Goal: Information Seeking & Learning: Learn about a topic

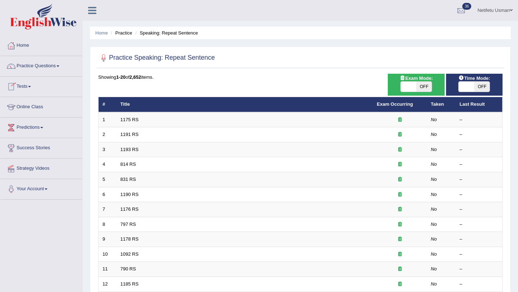
click at [428, 83] on span "OFF" at bounding box center [423, 87] width 15 height 10
checkbox input "true"
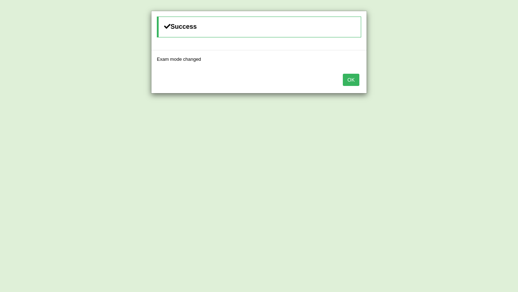
click at [347, 80] on button "OK" at bounding box center [351, 80] width 17 height 12
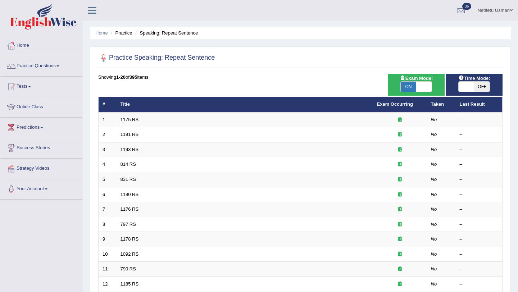
click at [484, 87] on span "OFF" at bounding box center [481, 87] width 15 height 10
checkbox input "true"
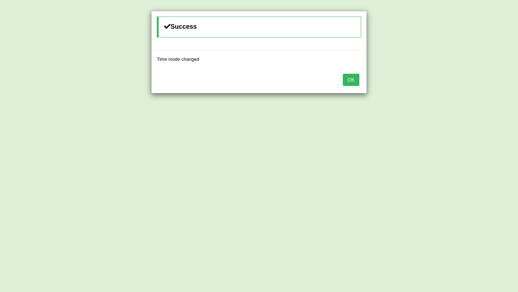
click at [353, 84] on button "OK" at bounding box center [351, 80] width 17 height 12
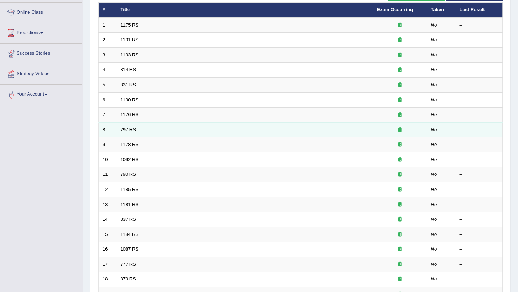
scroll to position [184, 0]
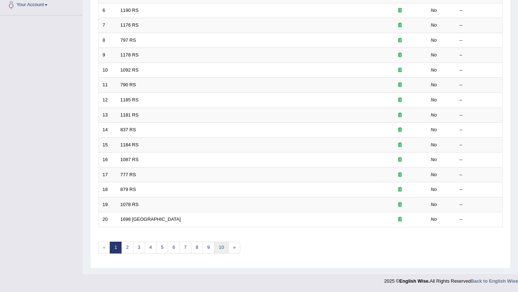
click at [224, 249] on link "10" at bounding box center [221, 248] width 14 height 12
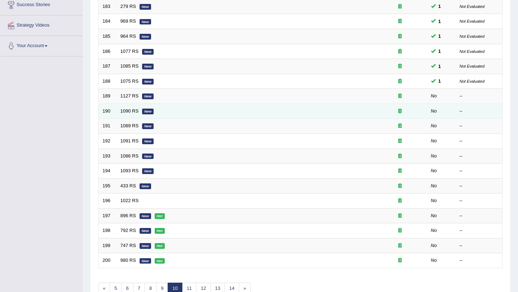
scroll to position [139, 0]
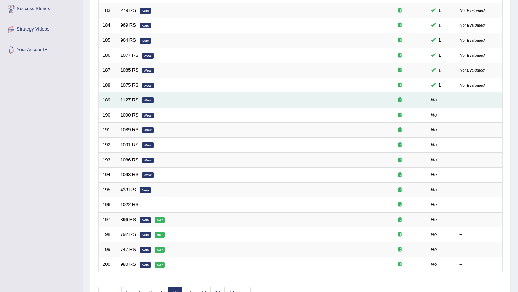
click at [137, 101] on link "1127 RS" at bounding box center [130, 99] width 18 height 5
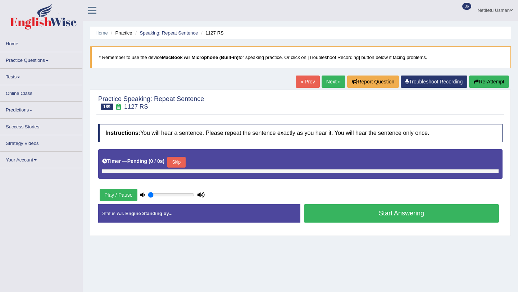
type input "1"
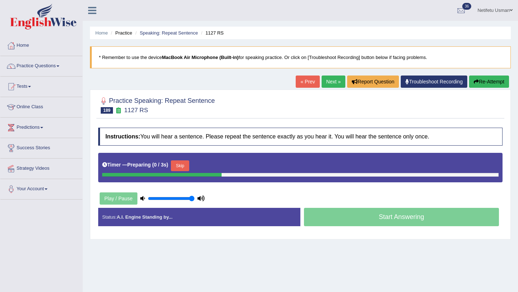
click at [183, 166] on button "Skip" at bounding box center [180, 165] width 18 height 11
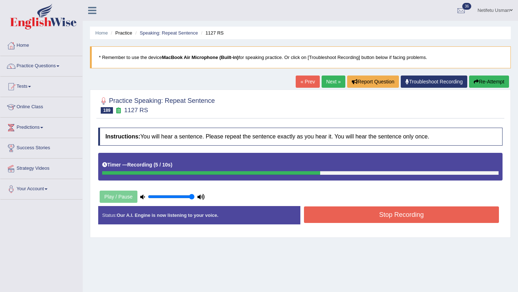
click at [363, 216] on button "Stop Recording" at bounding box center [401, 215] width 195 height 17
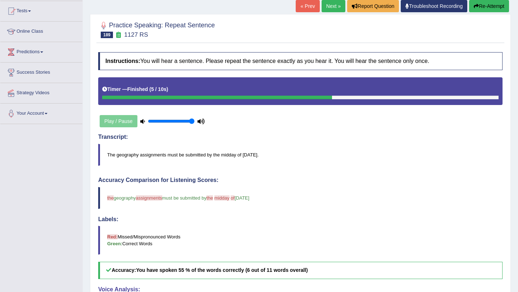
scroll to position [75, 0]
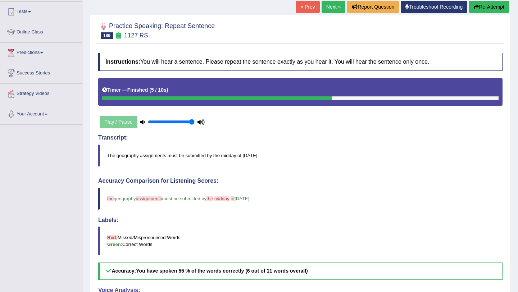
click at [475, 7] on icon "button" at bounding box center [476, 6] width 5 height 5
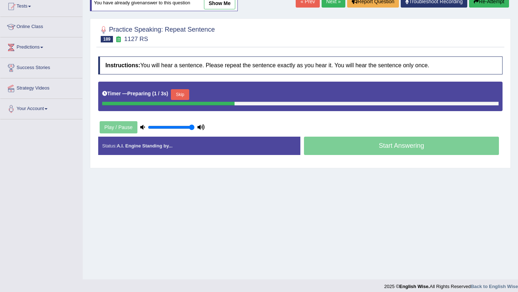
click at [185, 93] on button "Skip" at bounding box center [180, 94] width 18 height 11
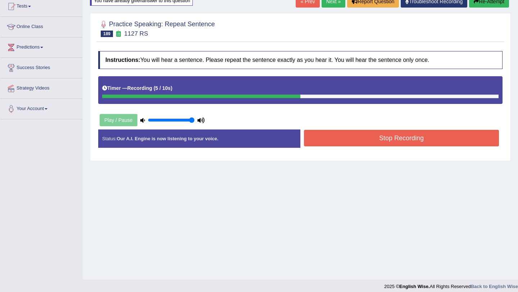
click at [328, 141] on button "Stop Recording" at bounding box center [401, 138] width 195 height 17
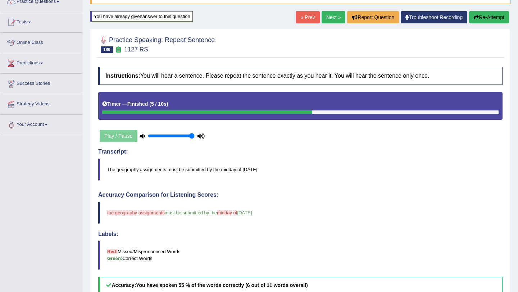
scroll to position [47, 0]
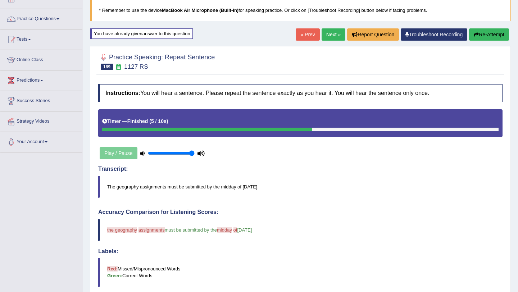
click at [331, 35] on link "Next »" at bounding box center [334, 34] width 24 height 12
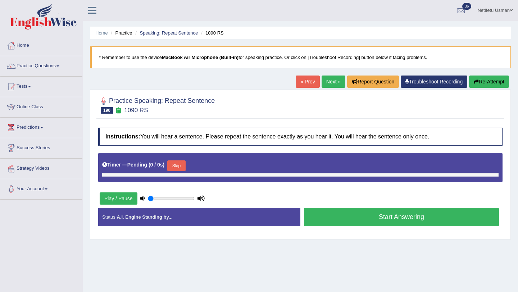
type input "1"
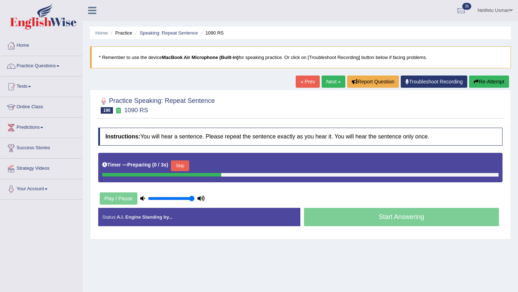
click at [185, 167] on button "Skip" at bounding box center [180, 165] width 18 height 11
click at [209, 167] on button "Skip" at bounding box center [212, 165] width 18 height 11
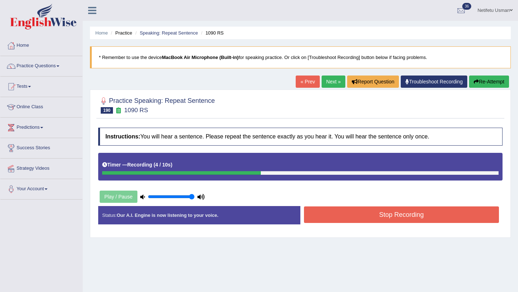
click at [384, 218] on button "Stop Recording" at bounding box center [401, 215] width 195 height 17
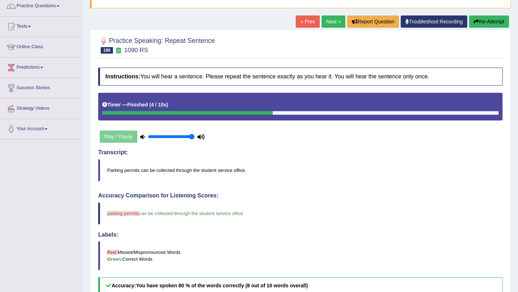
scroll to position [65, 0]
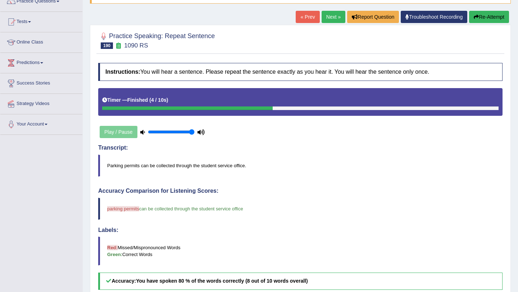
click at [482, 17] on button "Re-Attempt" at bounding box center [489, 17] width 40 height 12
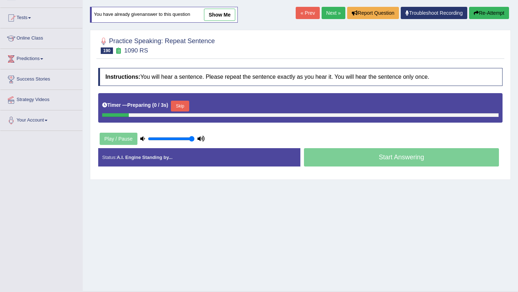
scroll to position [65, 0]
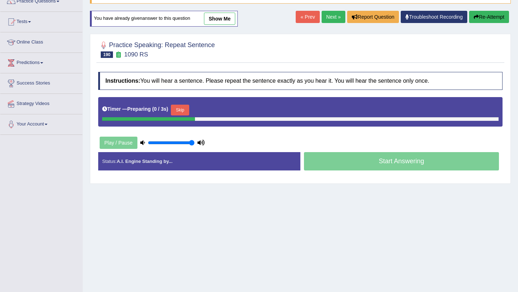
click at [183, 113] on button "Skip" at bounding box center [180, 110] width 18 height 11
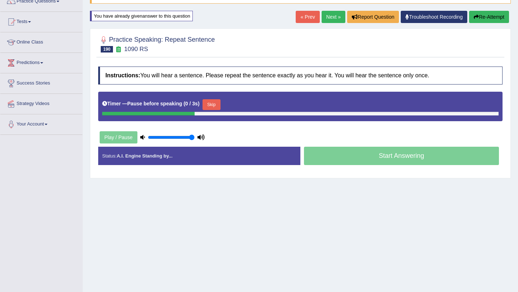
click at [210, 106] on button "Skip" at bounding box center [212, 104] width 18 height 11
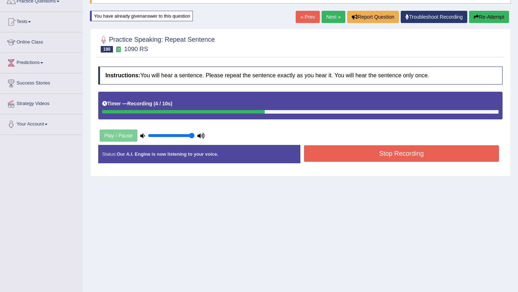
click at [356, 163] on div "Stop Recording" at bounding box center [401, 154] width 202 height 18
click at [354, 159] on button "Stop Recording" at bounding box center [401, 153] width 195 height 17
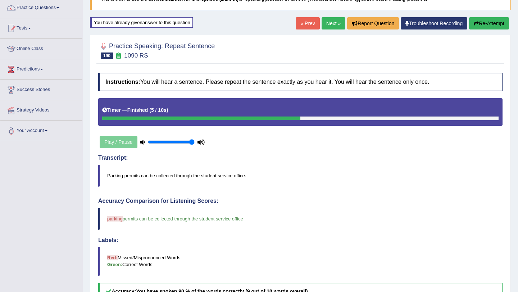
scroll to position [58, 0]
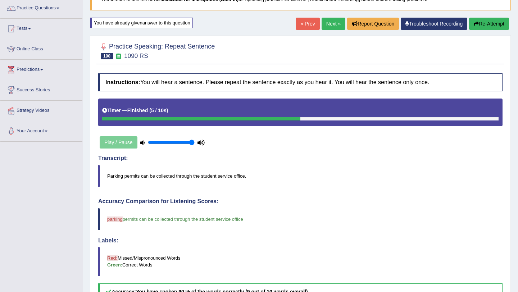
click at [115, 215] on blockquote "parking packing permits can be collected through the student service office" at bounding box center [300, 219] width 404 height 22
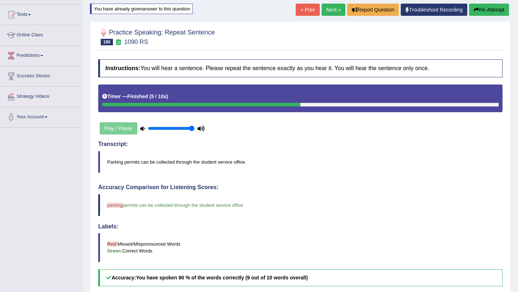
scroll to position [64, 0]
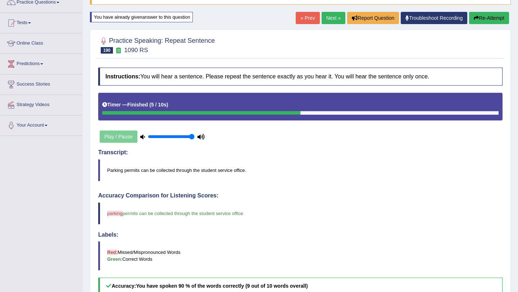
click at [333, 19] on link "Next »" at bounding box center [334, 18] width 24 height 12
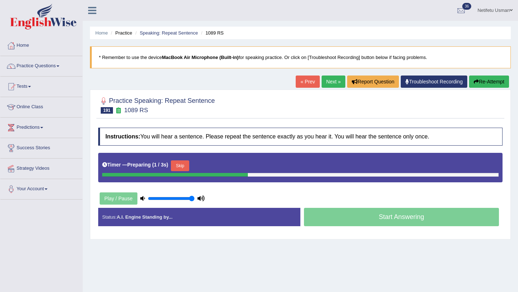
click at [186, 167] on button "Skip" at bounding box center [180, 165] width 18 height 11
click at [216, 167] on button "Skip" at bounding box center [212, 165] width 18 height 11
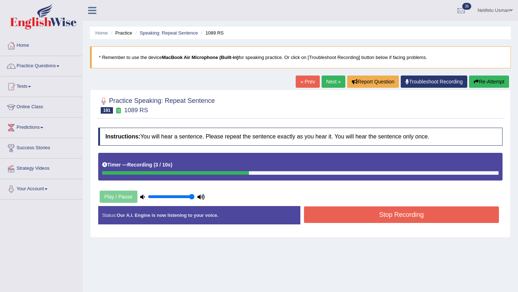
click at [382, 231] on div "Status: Our A.I. Engine is now listening to your voice. Start Answering Stop Re…" at bounding box center [300, 219] width 404 height 26
click at [381, 212] on button "Stop Recording" at bounding box center [401, 215] width 195 height 17
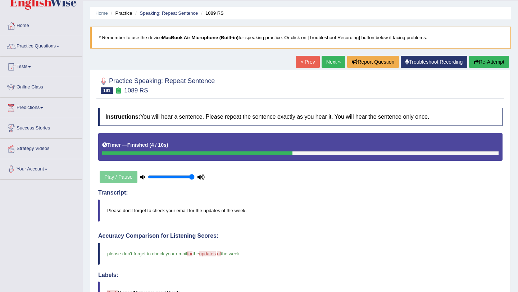
scroll to position [13, 0]
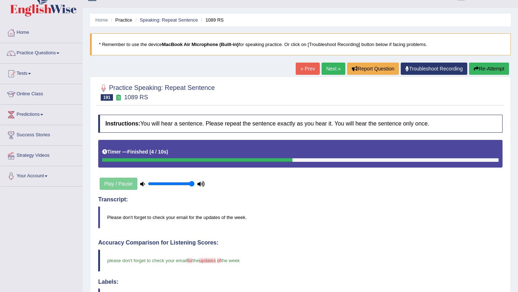
click at [489, 69] on button "Re-Attempt" at bounding box center [489, 69] width 40 height 12
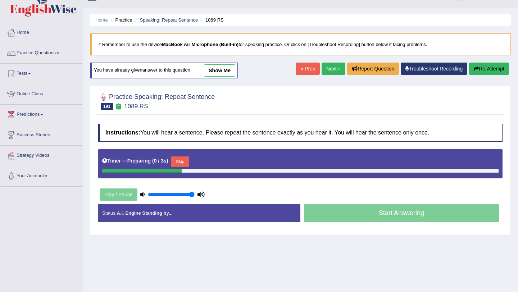
click at [183, 163] on button "Skip" at bounding box center [180, 161] width 18 height 11
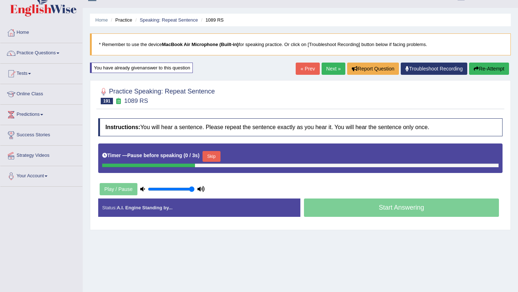
click at [217, 155] on button "Skip" at bounding box center [212, 156] width 18 height 11
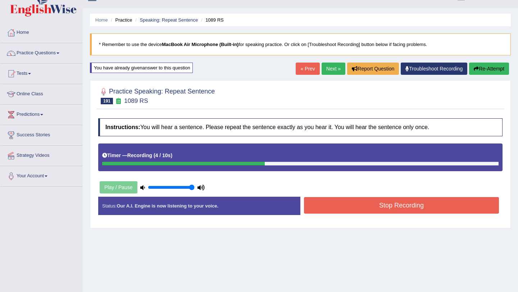
click at [353, 207] on button "Stop Recording" at bounding box center [401, 205] width 195 height 17
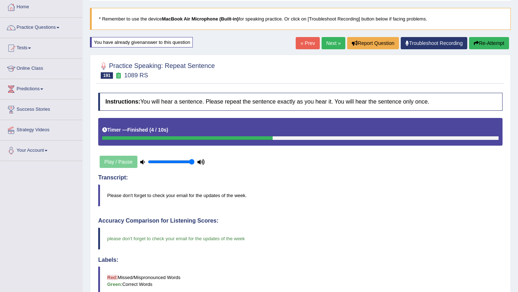
scroll to position [35, 0]
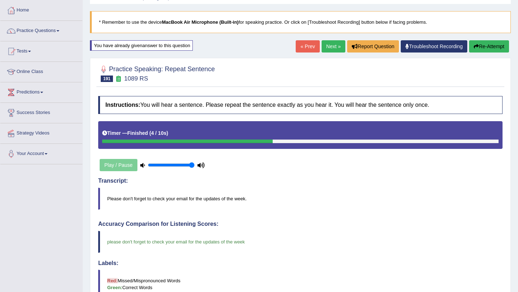
click at [325, 45] on link "Next »" at bounding box center [334, 46] width 24 height 12
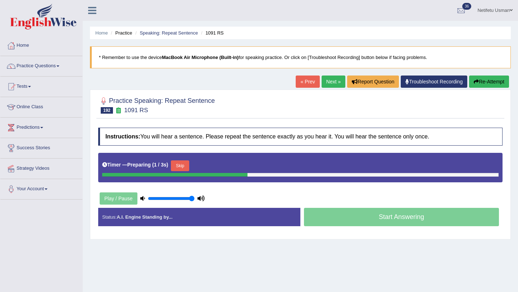
click at [182, 168] on button "Skip" at bounding box center [180, 165] width 18 height 11
click at [219, 164] on button "Skip" at bounding box center [212, 165] width 18 height 11
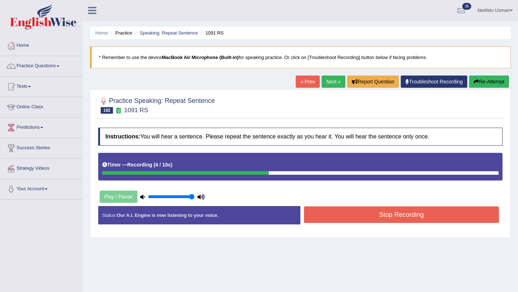
click at [341, 221] on button "Stop Recording" at bounding box center [401, 215] width 195 height 17
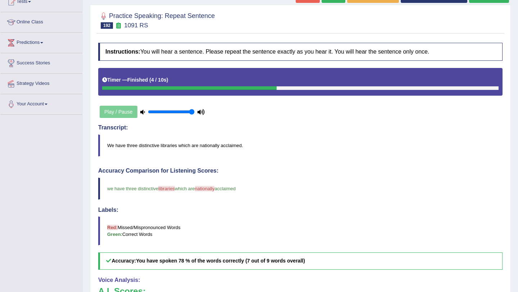
scroll to position [72, 0]
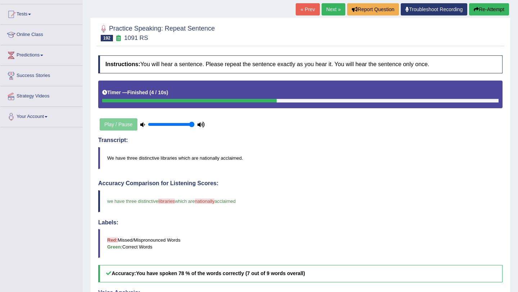
click at [483, 12] on button "Re-Attempt" at bounding box center [489, 9] width 40 height 12
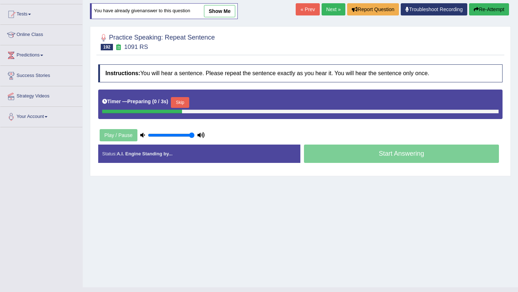
click at [177, 105] on button "Skip" at bounding box center [180, 102] width 18 height 11
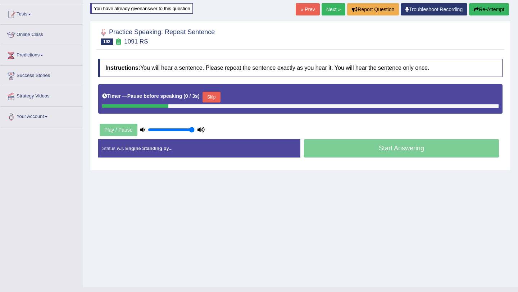
click at [212, 101] on button "Skip" at bounding box center [212, 97] width 18 height 11
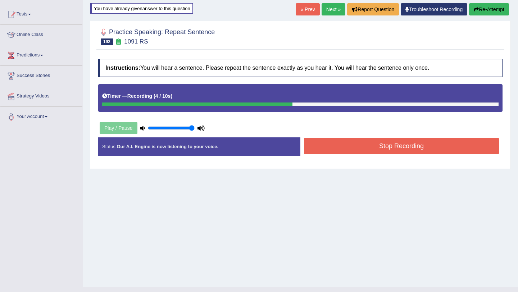
click at [331, 143] on button "Stop Recording" at bounding box center [401, 146] width 195 height 17
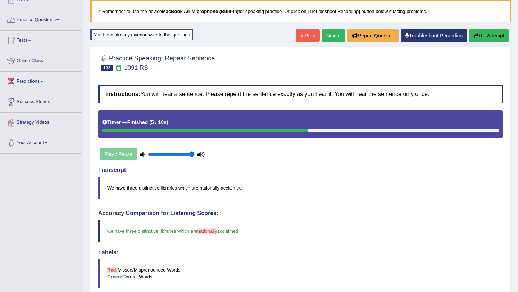
scroll to position [32, 0]
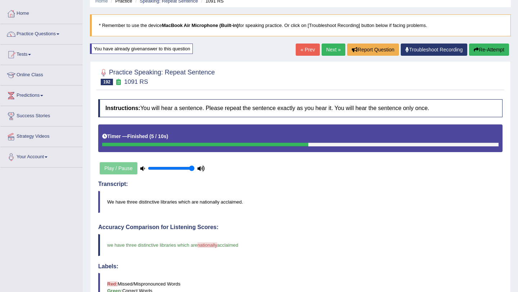
click at [477, 53] on button "Re-Attempt" at bounding box center [489, 50] width 40 height 12
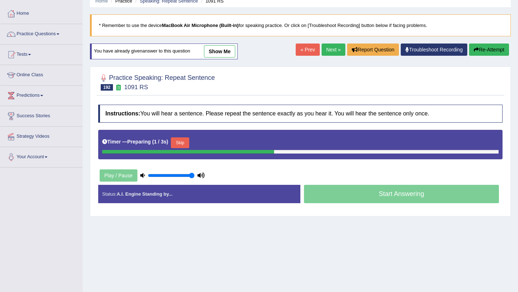
click at [183, 143] on button "Skip" at bounding box center [180, 142] width 18 height 11
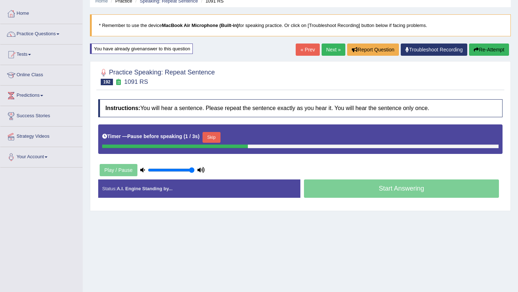
click at [214, 139] on button "Skip" at bounding box center [212, 137] width 18 height 11
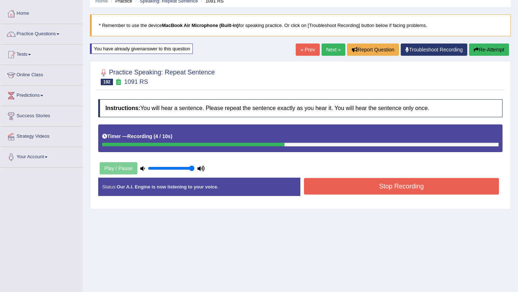
click at [342, 194] on button "Stop Recording" at bounding box center [401, 186] width 195 height 17
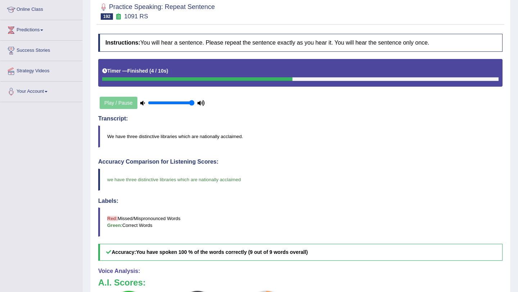
scroll to position [68, 0]
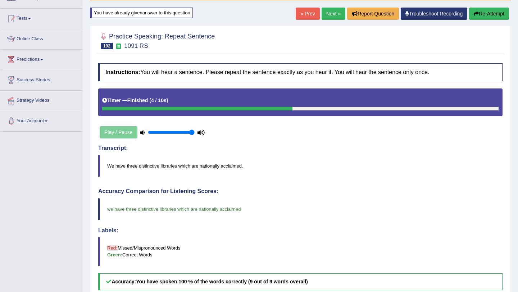
click at [328, 14] on link "Next »" at bounding box center [334, 14] width 24 height 12
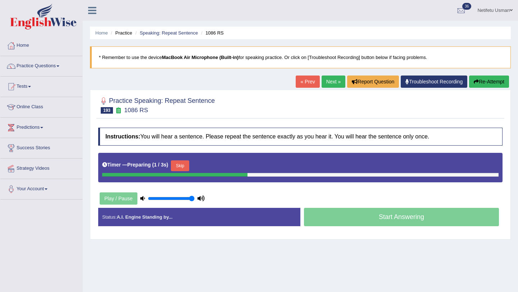
click at [186, 168] on button "Skip" at bounding box center [180, 165] width 18 height 11
click at [212, 164] on button "Skip" at bounding box center [212, 165] width 18 height 11
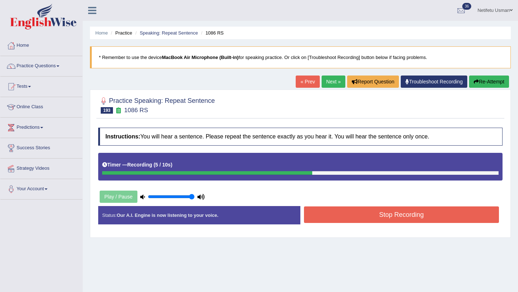
click at [341, 220] on button "Stop Recording" at bounding box center [401, 215] width 195 height 17
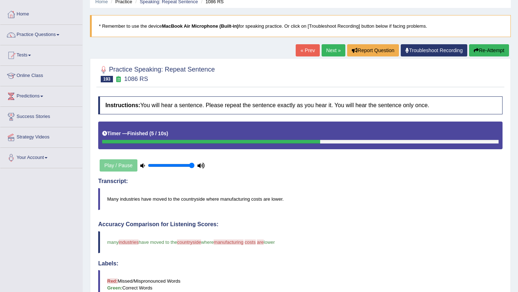
scroll to position [21, 0]
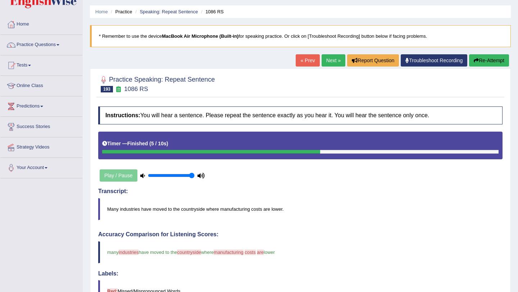
click at [486, 63] on button "Re-Attempt" at bounding box center [489, 60] width 40 height 12
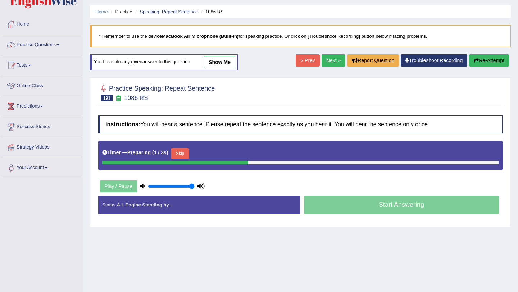
click at [187, 154] on button "Skip" at bounding box center [180, 153] width 18 height 11
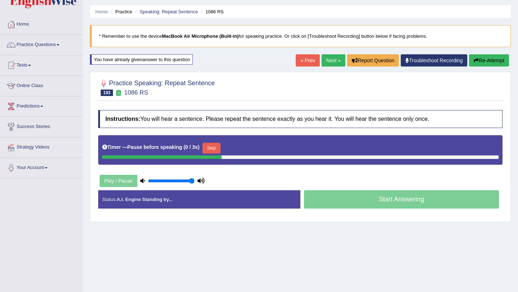
click at [218, 148] on button "Skip" at bounding box center [212, 148] width 18 height 11
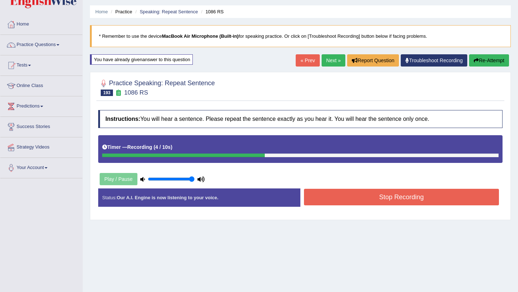
click at [480, 65] on button "Re-Attempt" at bounding box center [489, 60] width 40 height 12
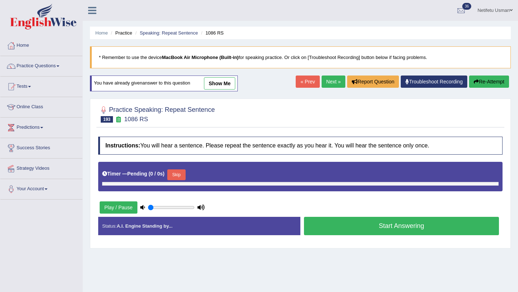
scroll to position [21, 0]
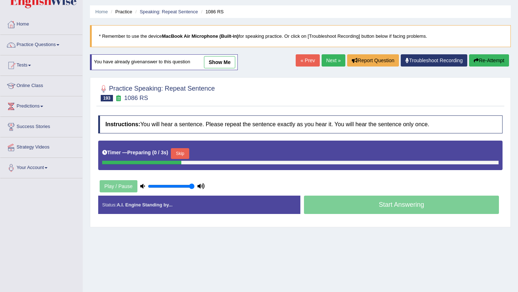
click at [184, 156] on button "Skip" at bounding box center [180, 153] width 18 height 11
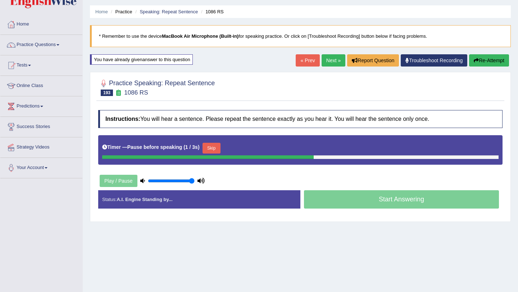
click at [211, 147] on button "Skip" at bounding box center [212, 148] width 18 height 11
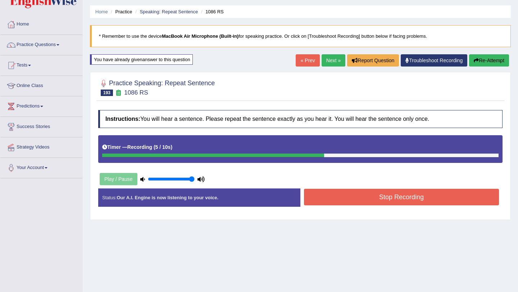
click at [326, 196] on button "Stop Recording" at bounding box center [401, 197] width 195 height 17
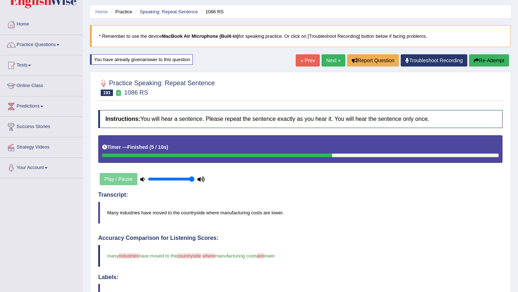
click at [331, 60] on link "Next »" at bounding box center [334, 60] width 24 height 12
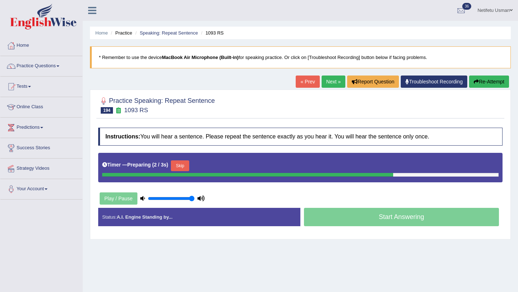
click at [187, 169] on button "Skip" at bounding box center [180, 165] width 18 height 11
click at [212, 167] on button "Skip" at bounding box center [212, 165] width 18 height 11
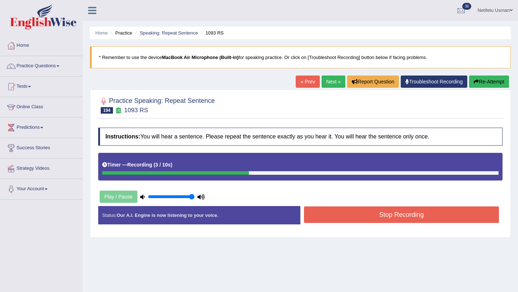
click at [349, 209] on button "Stop Recording" at bounding box center [401, 215] width 195 height 17
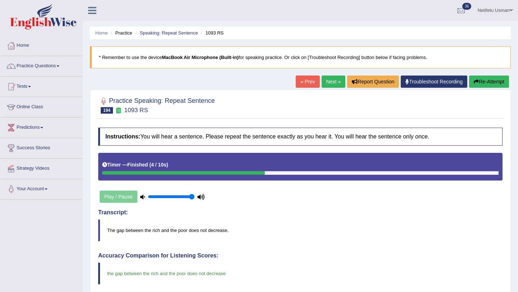
click at [328, 86] on link "Next »" at bounding box center [334, 82] width 24 height 12
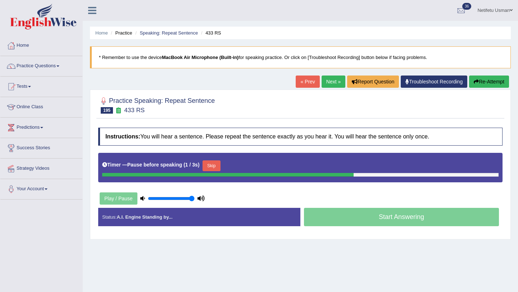
click at [215, 167] on button "Skip" at bounding box center [212, 165] width 18 height 11
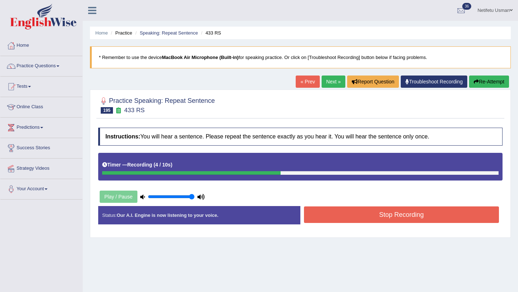
click at [343, 214] on button "Stop Recording" at bounding box center [401, 215] width 195 height 17
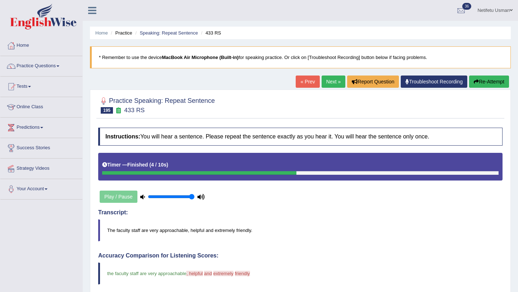
click at [491, 82] on button "Re-Attempt" at bounding box center [489, 82] width 40 height 12
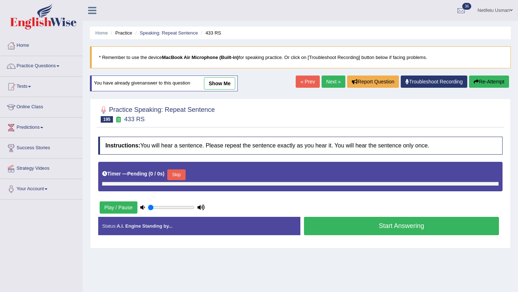
type input "1"
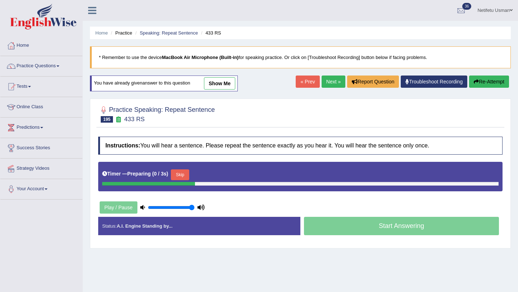
click at [183, 177] on button "Skip" at bounding box center [180, 174] width 18 height 11
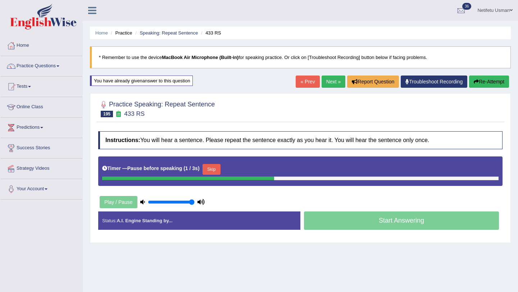
click at [217, 167] on button "Skip" at bounding box center [212, 169] width 18 height 11
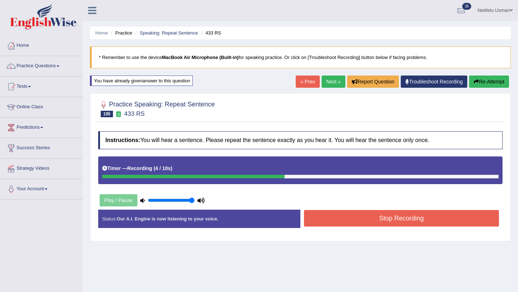
click at [330, 224] on button "Stop Recording" at bounding box center [401, 218] width 195 height 17
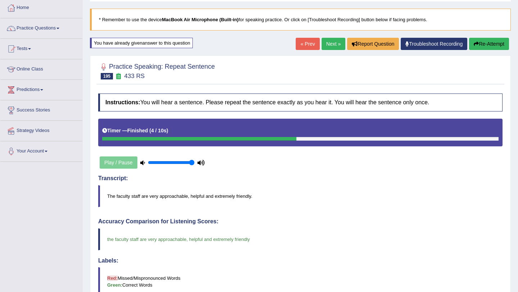
scroll to position [33, 0]
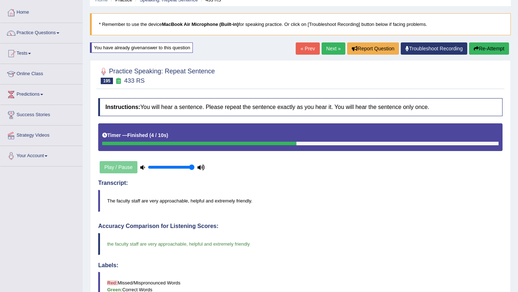
click at [326, 51] on link "Next »" at bounding box center [334, 48] width 24 height 12
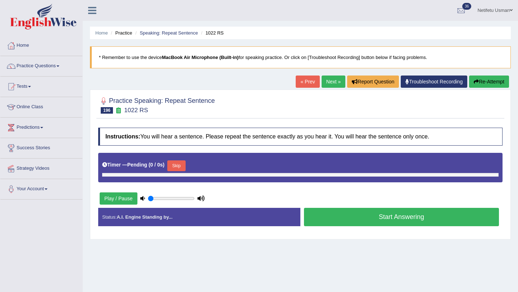
type input "1"
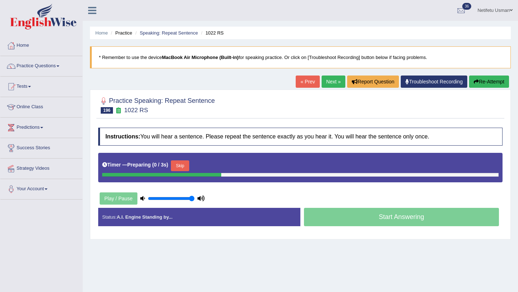
click at [183, 167] on button "Skip" at bounding box center [180, 165] width 18 height 11
click at [216, 164] on button "Skip" at bounding box center [212, 165] width 18 height 11
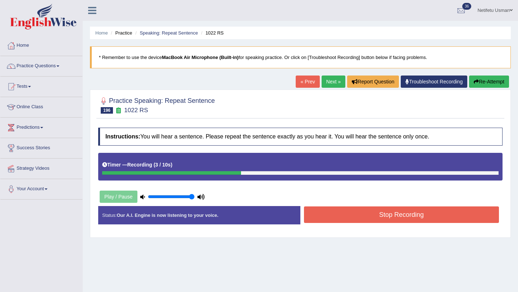
click at [350, 218] on button "Stop Recording" at bounding box center [401, 215] width 195 height 17
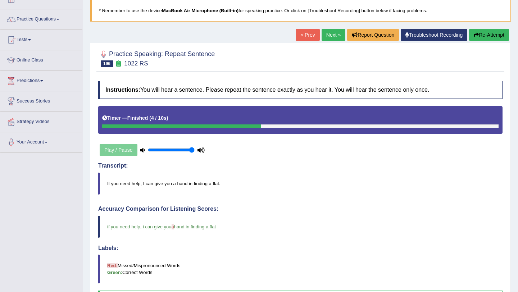
scroll to position [19, 0]
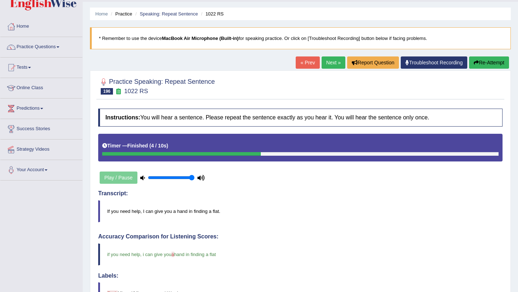
click at [326, 64] on link "Next »" at bounding box center [334, 62] width 24 height 12
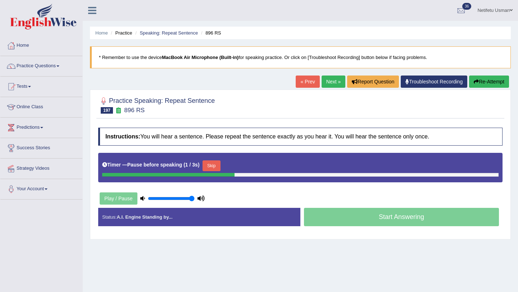
click at [221, 168] on button "Skip" at bounding box center [212, 165] width 18 height 11
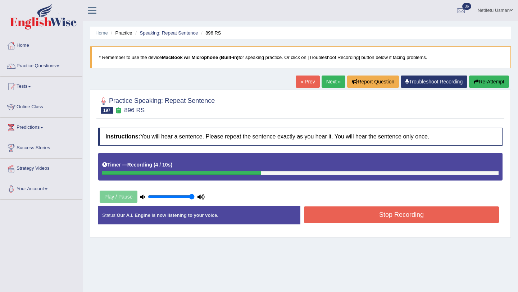
click at [335, 216] on button "Stop Recording" at bounding box center [401, 215] width 195 height 17
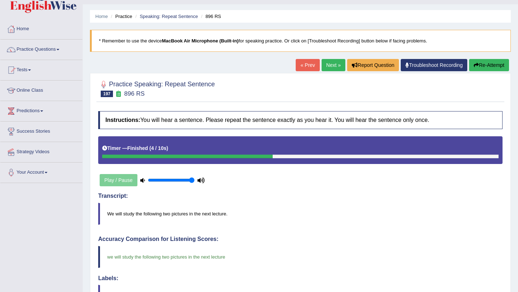
scroll to position [14, 0]
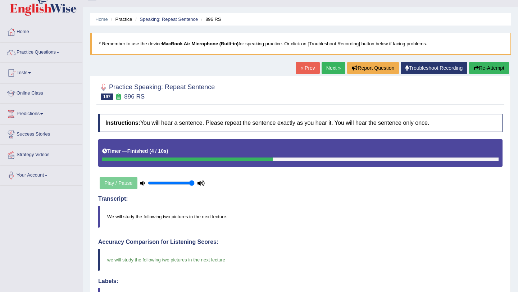
click at [324, 71] on link "Next »" at bounding box center [334, 68] width 24 height 12
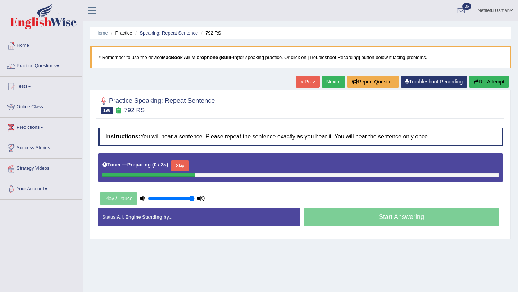
click at [184, 171] on button "Skip" at bounding box center [180, 165] width 18 height 11
click at [214, 165] on button "Skip" at bounding box center [212, 165] width 18 height 11
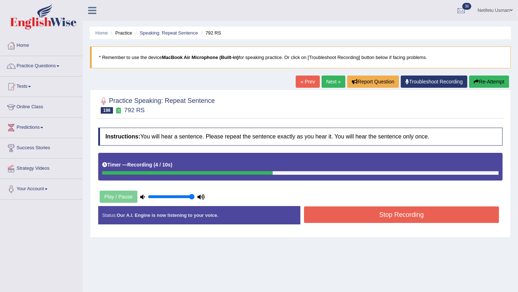
click at [356, 218] on button "Stop Recording" at bounding box center [401, 215] width 195 height 17
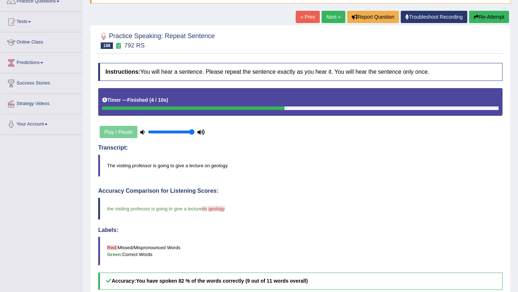
scroll to position [56, 0]
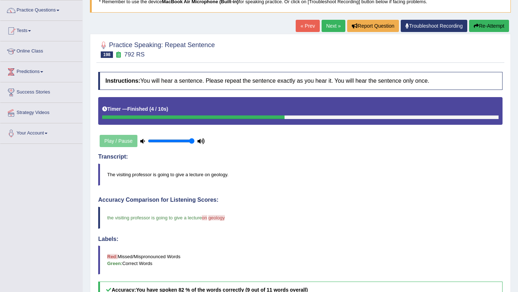
click at [496, 23] on button "Re-Attempt" at bounding box center [489, 26] width 40 height 12
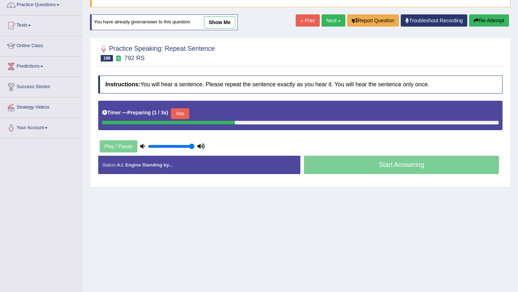
click at [188, 111] on button "Skip" at bounding box center [180, 113] width 18 height 11
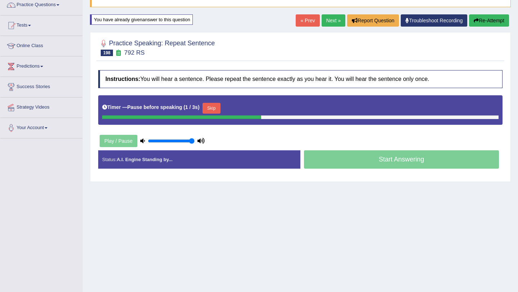
click at [215, 107] on button "Skip" at bounding box center [212, 108] width 18 height 11
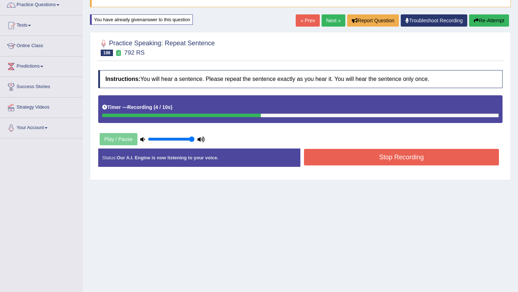
click at [361, 166] on div "Stop Recording" at bounding box center [401, 158] width 202 height 18
click at [361, 160] on button "Stop Recording" at bounding box center [401, 157] width 195 height 17
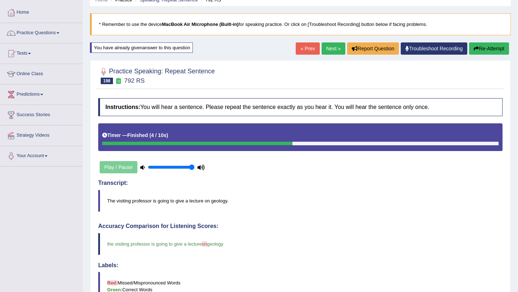
scroll to position [29, 0]
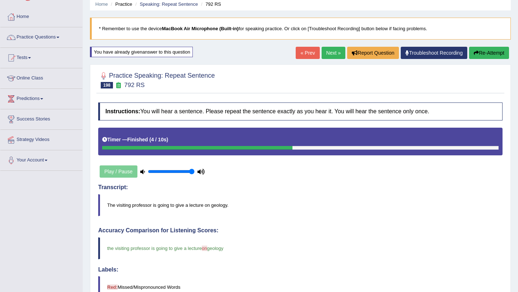
click at [333, 51] on link "Next »" at bounding box center [334, 53] width 24 height 12
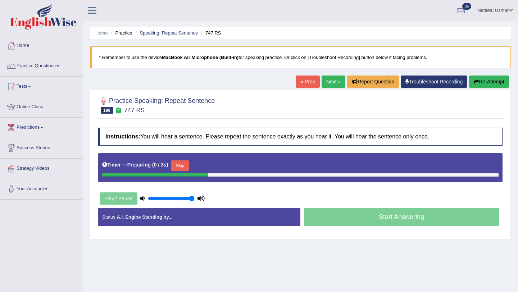
click at [184, 168] on button "Skip" at bounding box center [180, 165] width 18 height 11
click at [209, 166] on button "Skip" at bounding box center [212, 165] width 18 height 11
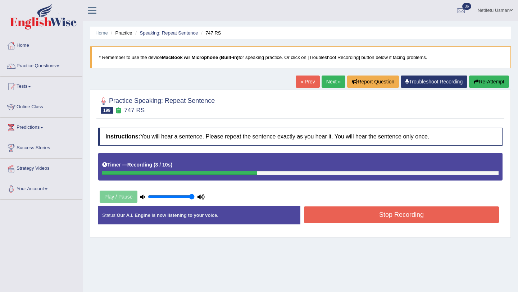
click at [373, 212] on button "Stop Recording" at bounding box center [401, 215] width 195 height 17
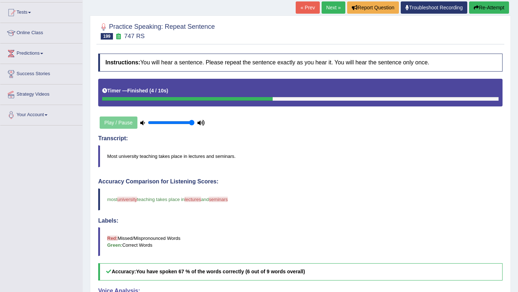
scroll to position [53, 0]
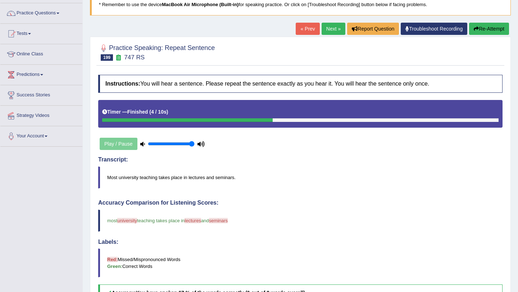
click at [485, 29] on button "Re-Attempt" at bounding box center [489, 29] width 40 height 12
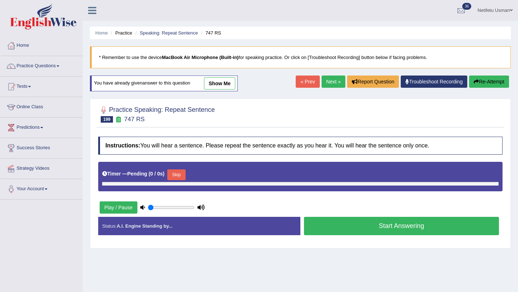
type input "1"
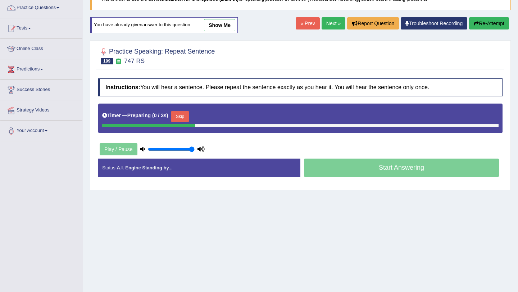
click at [181, 117] on button "Skip" at bounding box center [180, 116] width 18 height 11
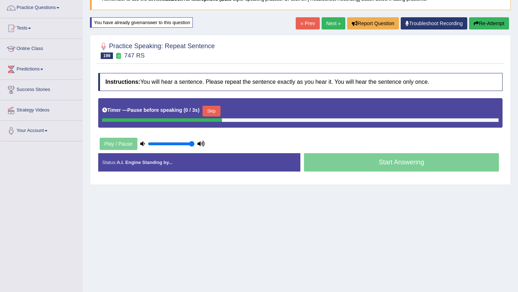
click at [217, 111] on button "Skip" at bounding box center [212, 111] width 18 height 11
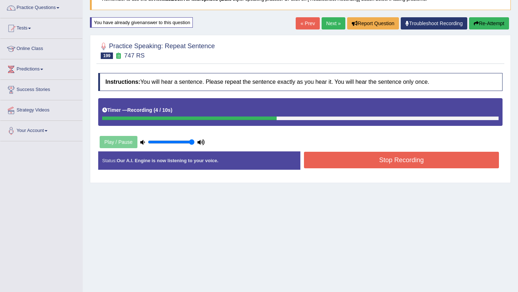
click at [318, 163] on button "Stop Recording" at bounding box center [401, 160] width 195 height 17
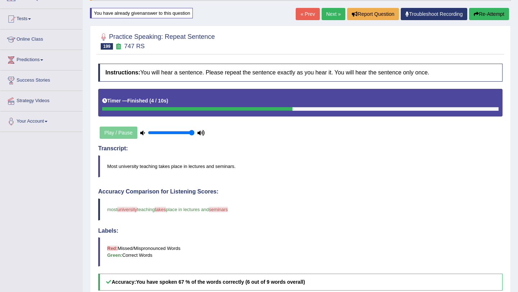
scroll to position [52, 0]
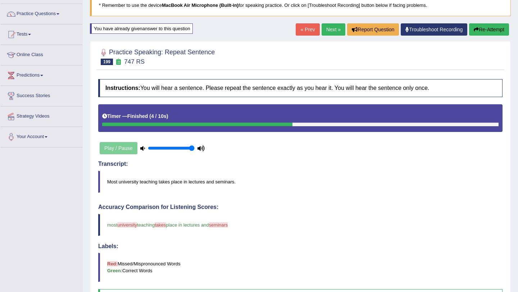
click at [326, 28] on link "Next »" at bounding box center [334, 29] width 24 height 12
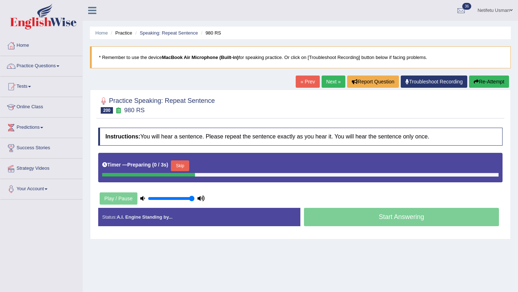
click at [183, 165] on button "Skip" at bounding box center [180, 165] width 18 height 11
click at [212, 167] on button "Skip" at bounding box center [212, 165] width 18 height 11
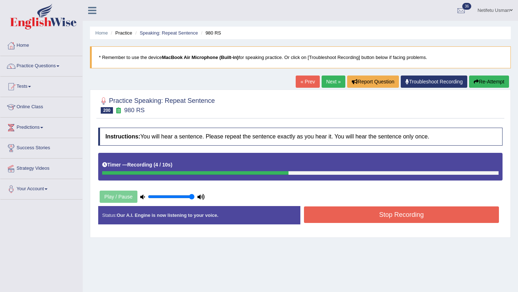
click at [345, 217] on button "Stop Recording" at bounding box center [401, 215] width 195 height 17
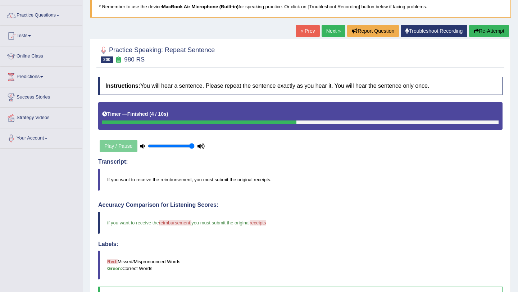
scroll to position [46, 0]
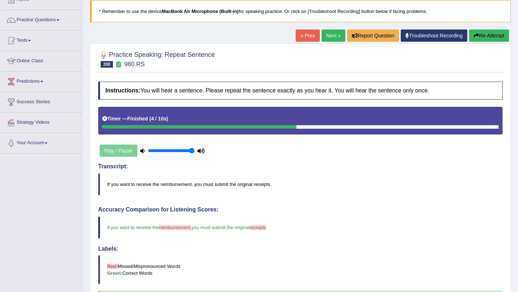
click at [486, 34] on button "Re-Attempt" at bounding box center [489, 36] width 40 height 12
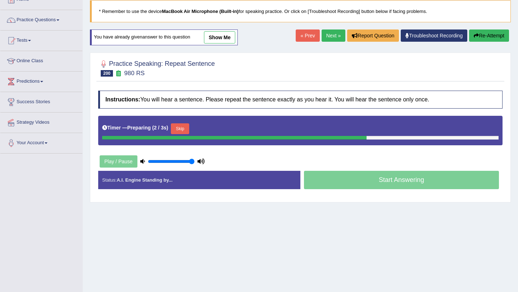
click at [183, 132] on button "Skip" at bounding box center [180, 128] width 18 height 11
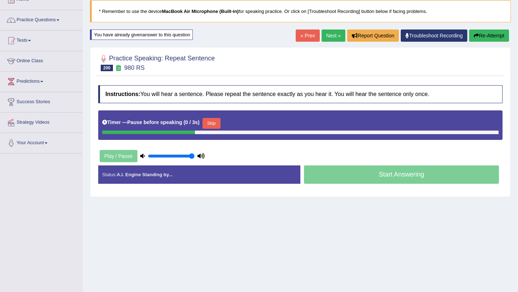
click at [218, 123] on button "Skip" at bounding box center [212, 123] width 18 height 11
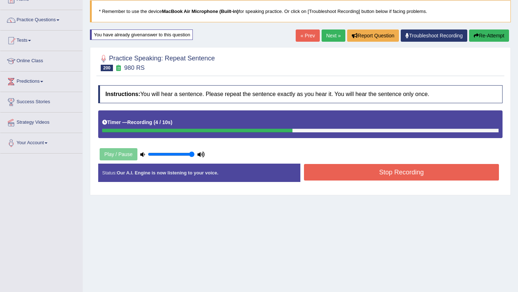
click at [350, 171] on button "Stop Recording" at bounding box center [401, 172] width 195 height 17
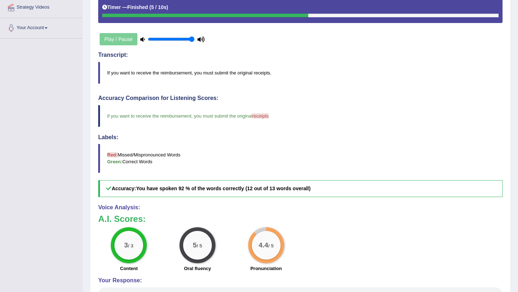
scroll to position [164, 0]
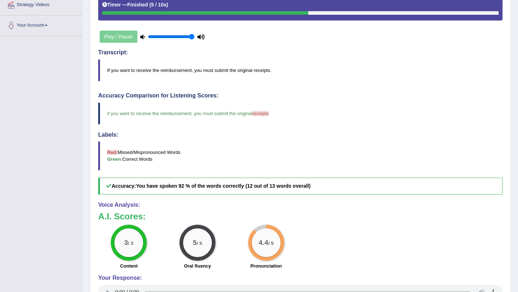
click at [268, 113] on span "receipts" at bounding box center [260, 113] width 17 height 5
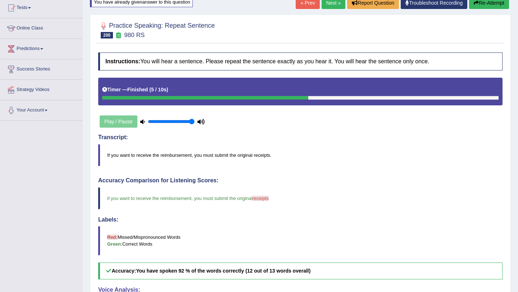
scroll to position [81, 0]
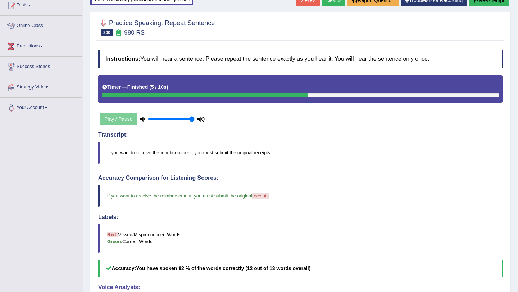
click at [330, 2] on link "Next »" at bounding box center [334, 0] width 24 height 12
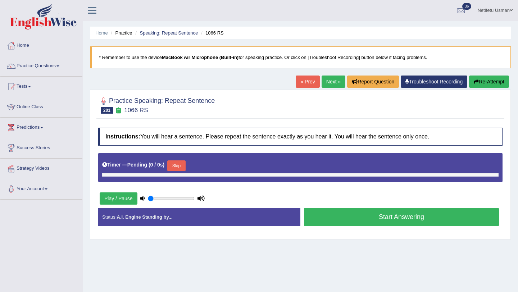
type input "1"
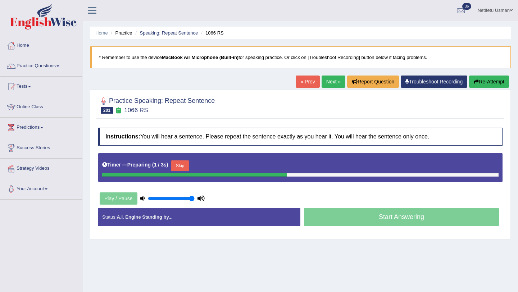
click at [185, 164] on button "Skip" at bounding box center [180, 165] width 18 height 11
click at [214, 165] on button "Skip" at bounding box center [212, 165] width 18 height 11
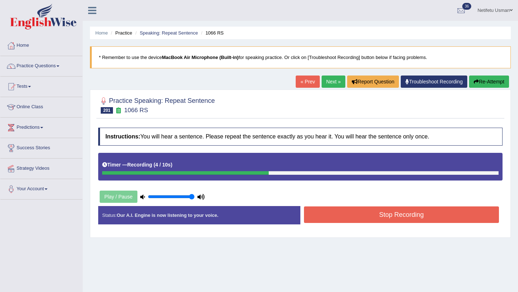
click at [324, 209] on button "Stop Recording" at bounding box center [401, 215] width 195 height 17
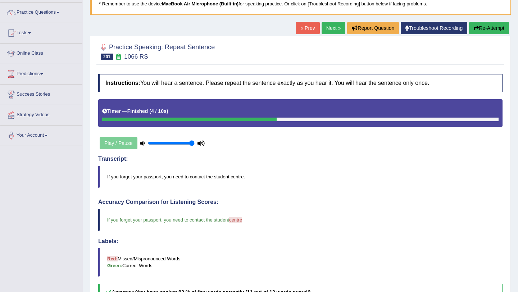
scroll to position [42, 0]
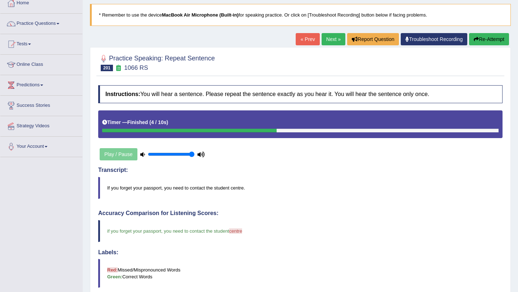
click at [484, 38] on button "Re-Attempt" at bounding box center [489, 39] width 40 height 12
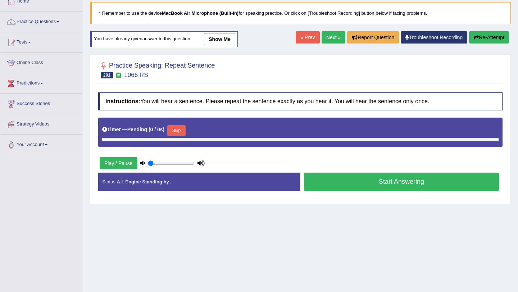
type input "1"
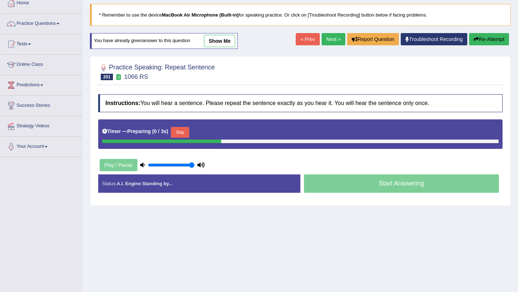
click at [180, 135] on button "Skip" at bounding box center [180, 132] width 18 height 11
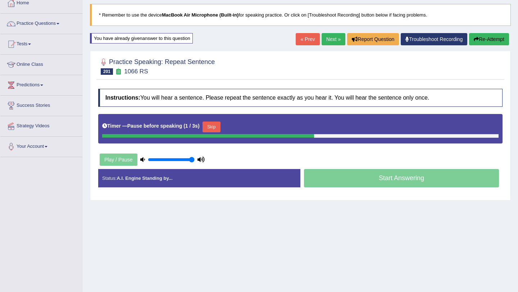
click at [212, 126] on button "Skip" at bounding box center [212, 127] width 18 height 11
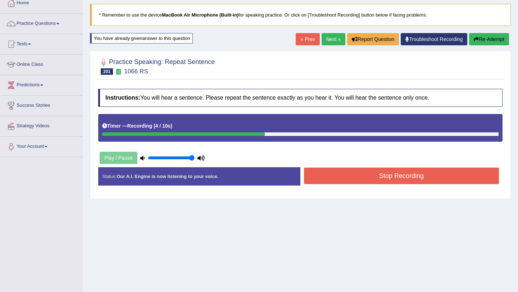
click at [316, 168] on div "Stop Recording" at bounding box center [401, 177] width 202 height 18
click at [317, 176] on button "Stop Recording" at bounding box center [401, 176] width 195 height 17
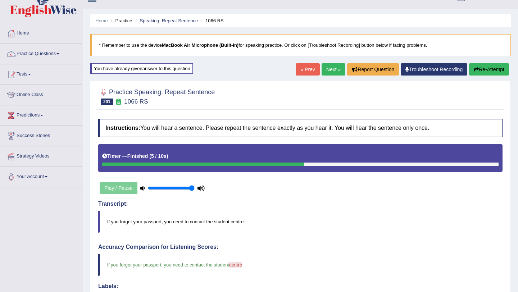
scroll to position [0, 0]
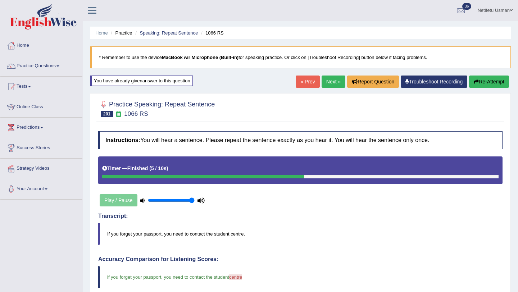
click at [328, 83] on link "Next »" at bounding box center [334, 82] width 24 height 12
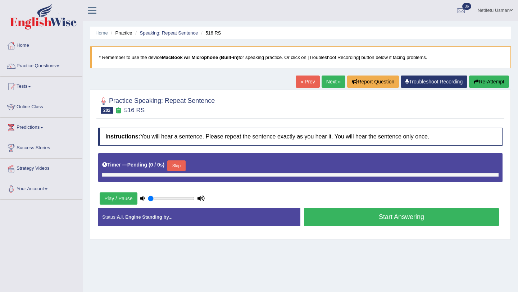
type input "1"
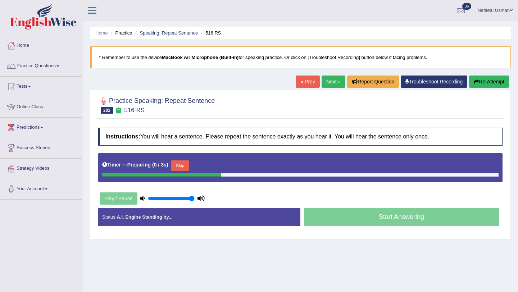
click at [180, 168] on button "Skip" at bounding box center [180, 165] width 18 height 11
click at [217, 167] on button "Skip" at bounding box center [212, 165] width 18 height 11
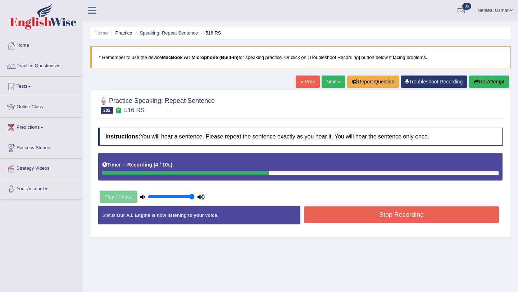
click at [330, 214] on button "Stop Recording" at bounding box center [401, 215] width 195 height 17
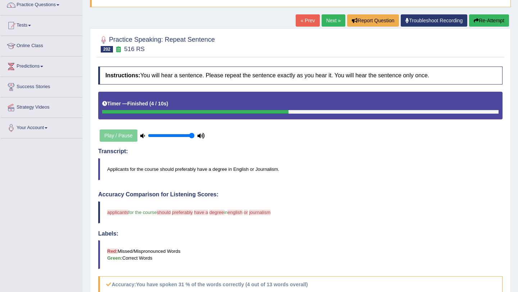
scroll to position [57, 0]
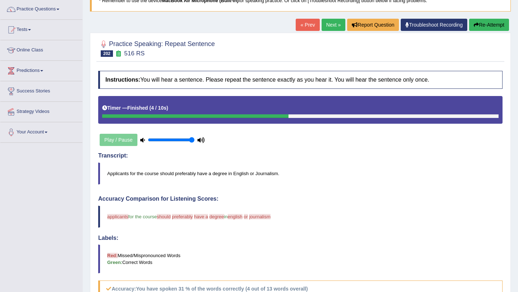
click at [485, 27] on button "Re-Attempt" at bounding box center [489, 25] width 40 height 12
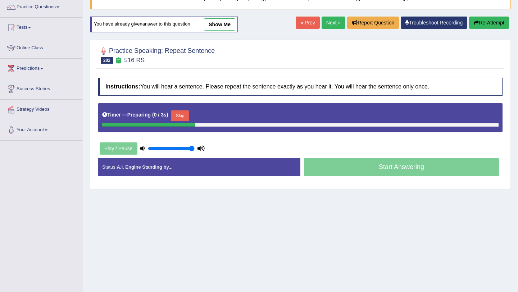
click at [179, 115] on button "Skip" at bounding box center [180, 115] width 18 height 11
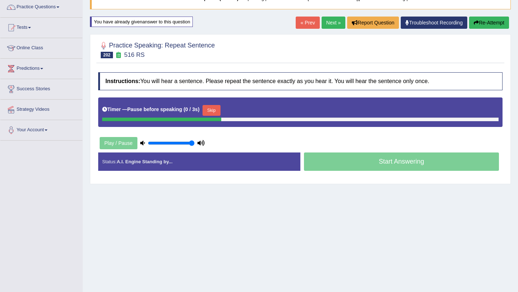
click at [220, 111] on button "Skip" at bounding box center [212, 110] width 18 height 11
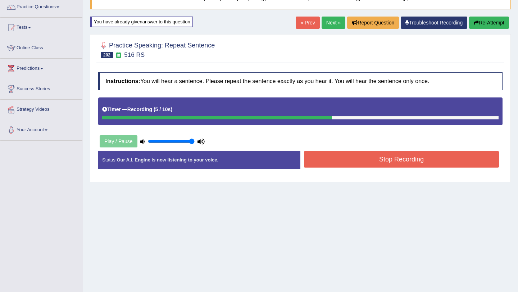
click at [333, 163] on button "Stop Recording" at bounding box center [401, 159] width 195 height 17
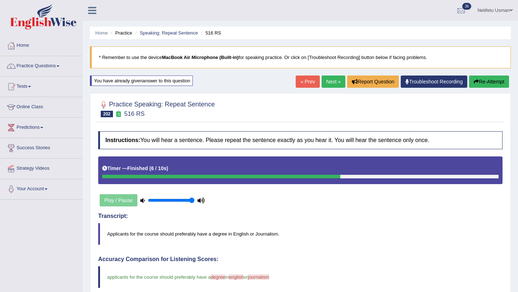
click at [484, 80] on button "Re-Attempt" at bounding box center [489, 82] width 40 height 12
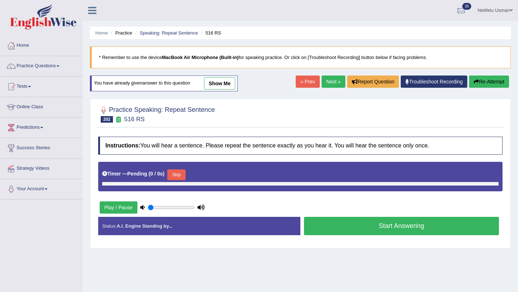
type input "1"
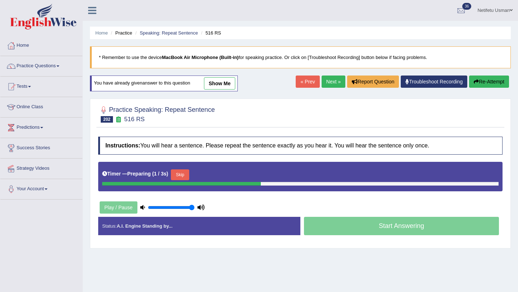
click at [183, 175] on button "Skip" at bounding box center [180, 174] width 18 height 11
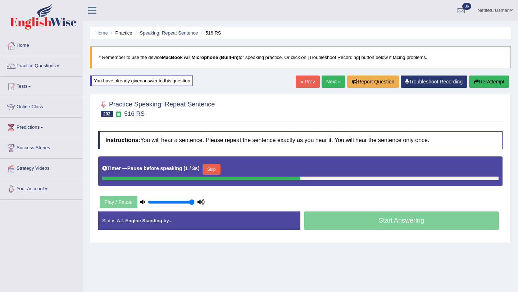
click at [216, 168] on button "Skip" at bounding box center [212, 169] width 18 height 11
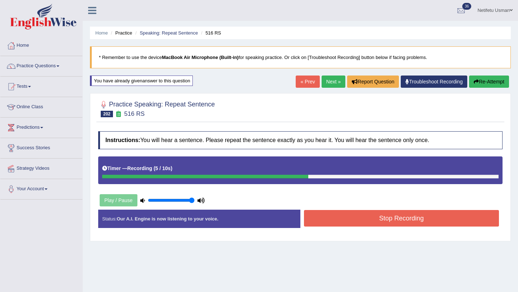
click at [348, 217] on button "Stop Recording" at bounding box center [401, 218] width 195 height 17
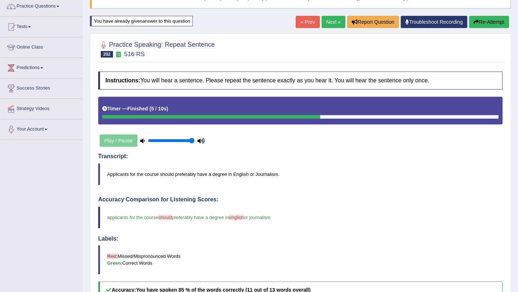
scroll to position [54, 0]
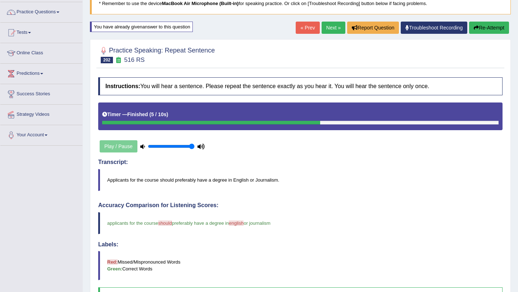
click at [330, 28] on link "Next »" at bounding box center [334, 28] width 24 height 12
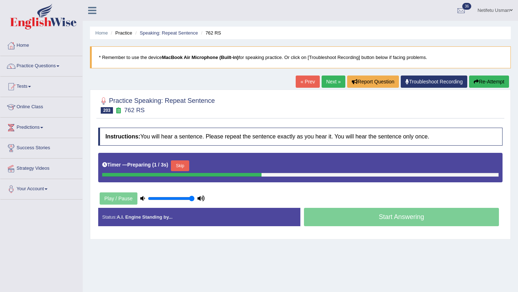
click at [183, 166] on button "Skip" at bounding box center [180, 165] width 18 height 11
click at [213, 160] on div "Timer — Pause before speaking ( 0 / 3s ) Skip" at bounding box center [300, 166] width 396 height 14
click at [213, 165] on button "Skip" at bounding box center [212, 165] width 18 height 11
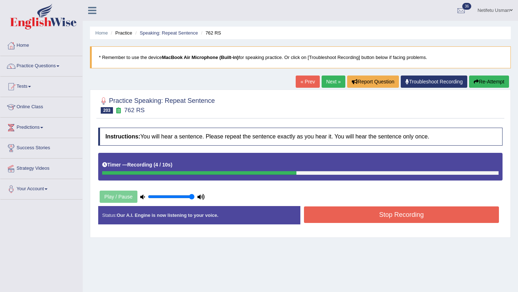
click at [327, 215] on button "Stop Recording" at bounding box center [401, 215] width 195 height 17
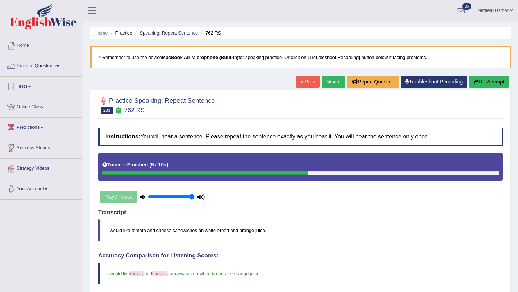
click at [493, 81] on button "Re-Attempt" at bounding box center [489, 82] width 40 height 12
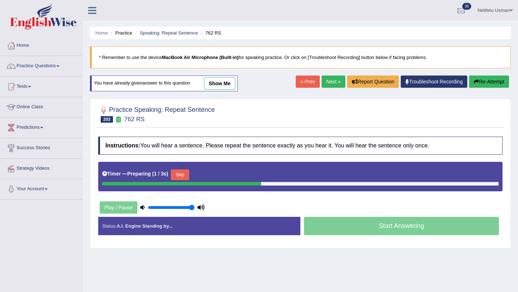
click at [181, 178] on button "Skip" at bounding box center [180, 174] width 18 height 11
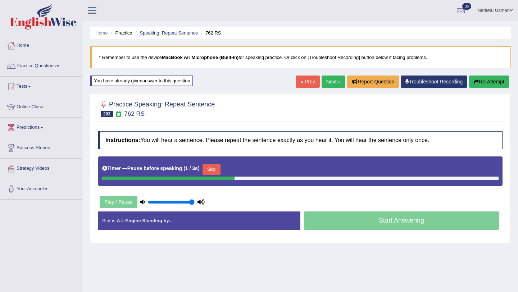
click at [217, 169] on button "Skip" at bounding box center [212, 169] width 18 height 11
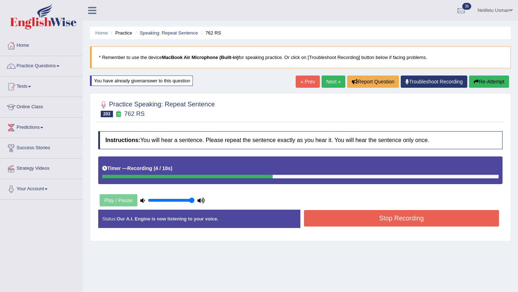
click at [335, 217] on button "Stop Recording" at bounding box center [401, 218] width 195 height 17
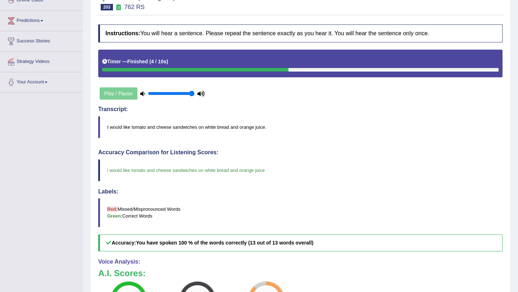
scroll to position [79, 0]
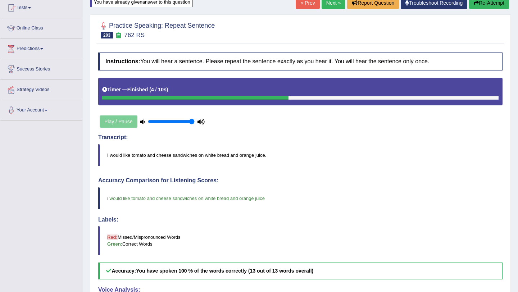
click at [324, 8] on link "Next »" at bounding box center [334, 3] width 24 height 12
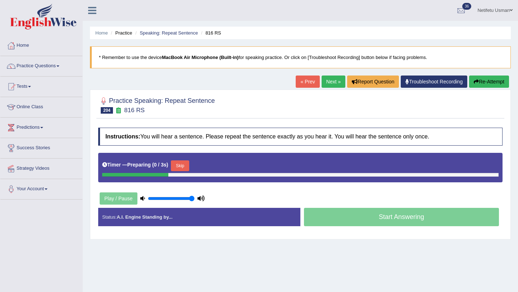
click at [183, 165] on button "Skip" at bounding box center [180, 165] width 18 height 11
click at [213, 164] on button "Skip" at bounding box center [212, 165] width 18 height 11
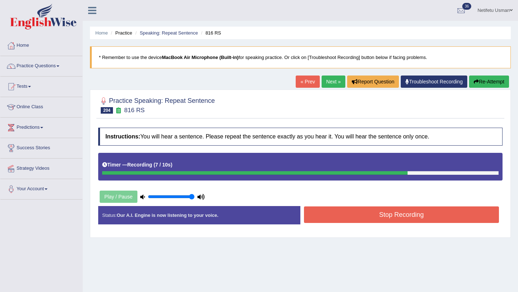
click at [353, 226] on div "Status: Our A.I. Engine is now listening to your voice. Start Answering Stop Re…" at bounding box center [300, 219] width 404 height 26
click at [351, 222] on button "Stop Recording" at bounding box center [401, 215] width 195 height 17
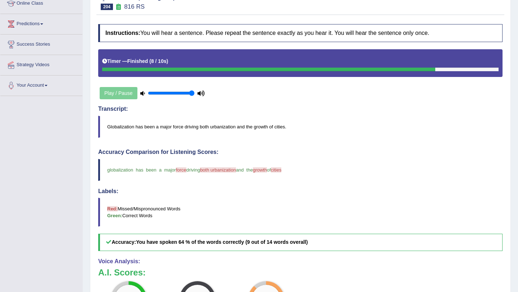
scroll to position [38, 0]
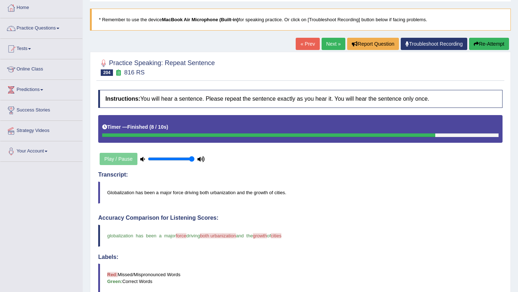
click at [483, 43] on button "Re-Attempt" at bounding box center [489, 44] width 40 height 12
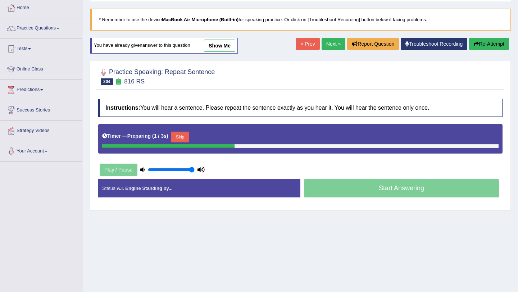
click at [186, 141] on button "Skip" at bounding box center [180, 137] width 18 height 11
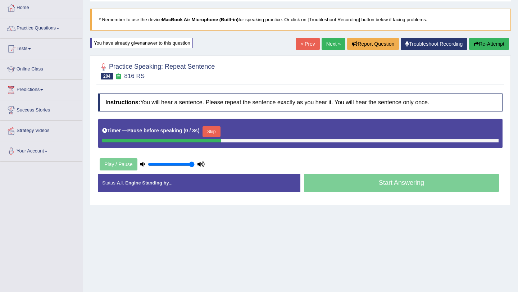
click at [212, 131] on button "Skip" at bounding box center [212, 131] width 18 height 11
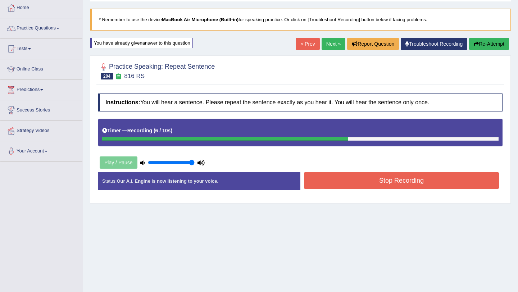
click at [327, 177] on button "Stop Recording" at bounding box center [401, 180] width 195 height 17
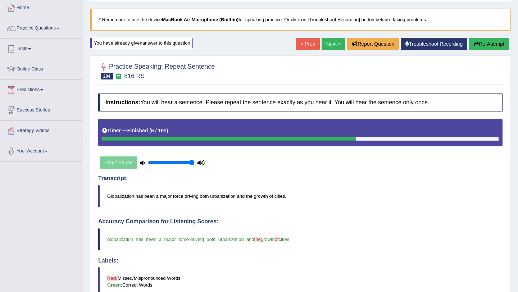
click at [487, 42] on button "Re-Attempt" at bounding box center [489, 44] width 40 height 12
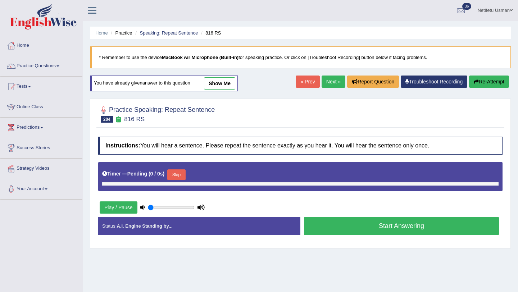
type input "1"
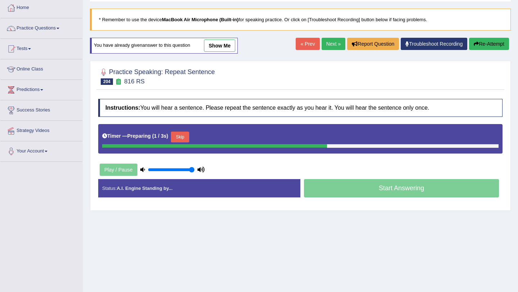
click at [187, 140] on button "Skip" at bounding box center [180, 137] width 18 height 11
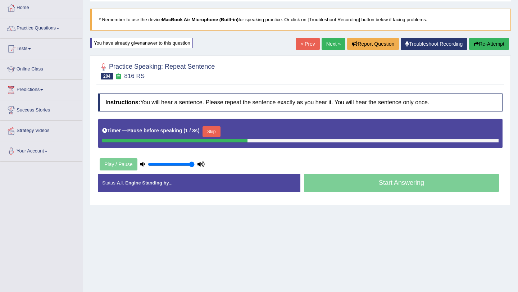
click at [221, 132] on button "Skip" at bounding box center [212, 131] width 18 height 11
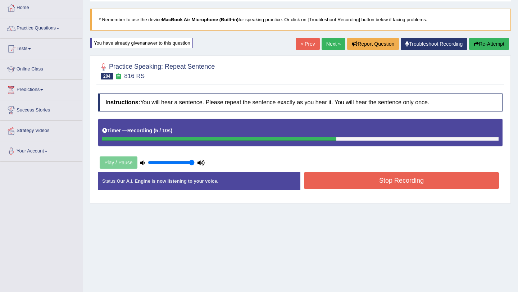
click at [351, 180] on button "Stop Recording" at bounding box center [401, 180] width 195 height 17
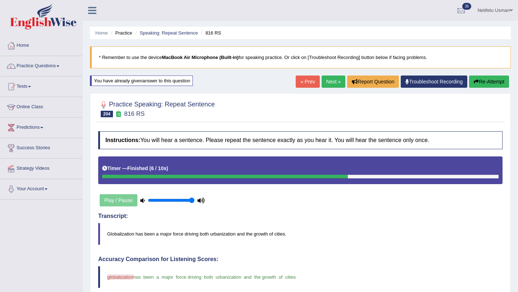
click at [331, 84] on link "Next »" at bounding box center [334, 82] width 24 height 12
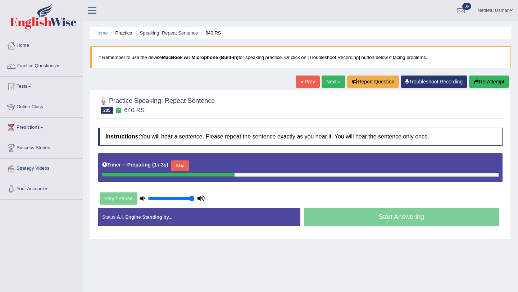
click at [182, 168] on button "Skip" at bounding box center [180, 165] width 18 height 11
click at [210, 169] on button "Skip" at bounding box center [212, 165] width 18 height 11
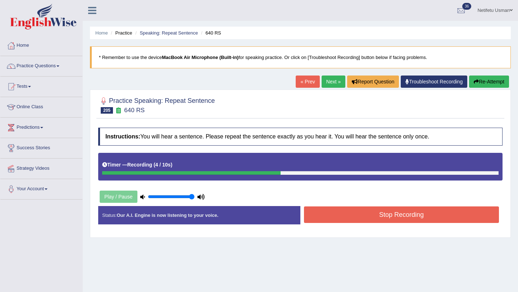
click at [318, 216] on button "Stop Recording" at bounding box center [401, 215] width 195 height 17
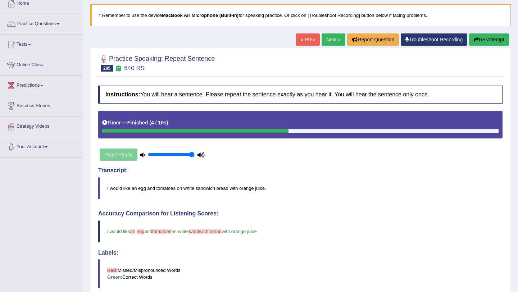
scroll to position [42, 0]
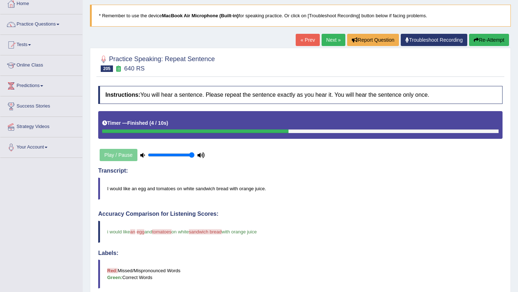
click at [329, 37] on link "Next »" at bounding box center [334, 40] width 24 height 12
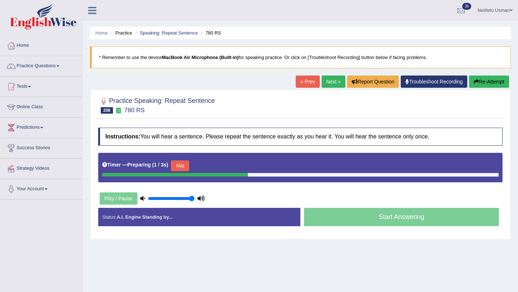
click at [183, 168] on button "Skip" at bounding box center [180, 165] width 18 height 11
click at [216, 169] on button "Skip" at bounding box center [212, 165] width 18 height 11
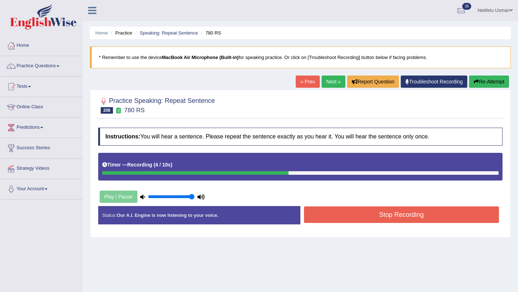
click at [360, 219] on button "Stop Recording" at bounding box center [401, 215] width 195 height 17
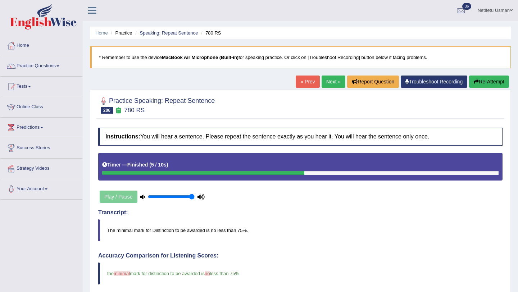
click at [482, 82] on button "Re-Attempt" at bounding box center [489, 82] width 40 height 12
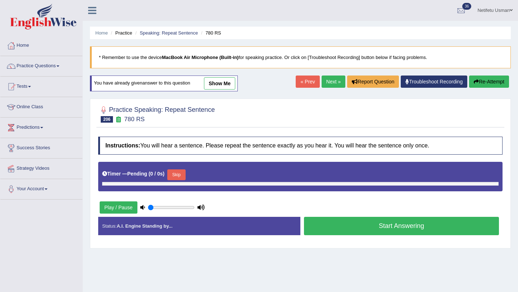
type input "1"
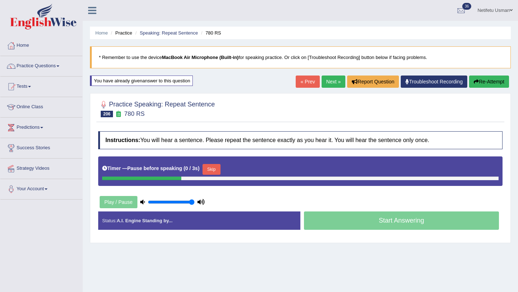
click at [217, 167] on button "Skip" at bounding box center [212, 169] width 18 height 11
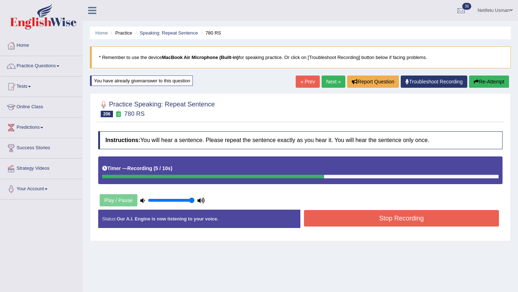
click at [352, 224] on button "Stop Recording" at bounding box center [401, 218] width 195 height 17
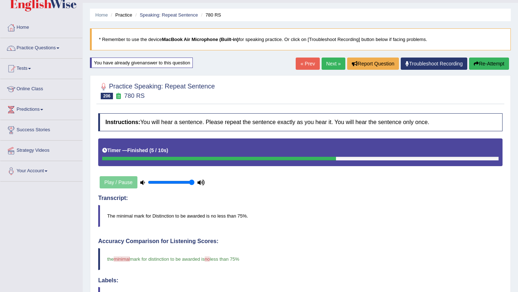
scroll to position [15, 0]
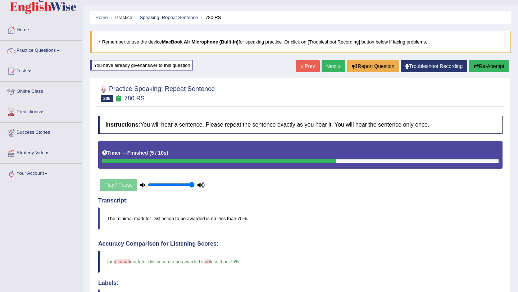
click at [484, 66] on button "Re-Attempt" at bounding box center [489, 66] width 40 height 12
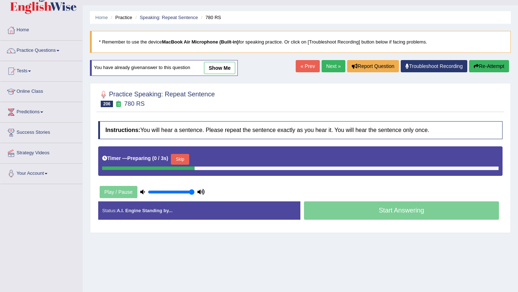
click at [182, 160] on button "Skip" at bounding box center [180, 159] width 18 height 11
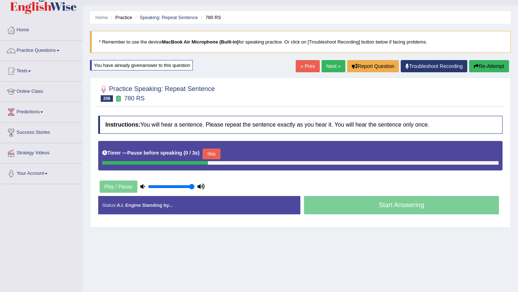
click at [212, 155] on button "Skip" at bounding box center [212, 154] width 18 height 11
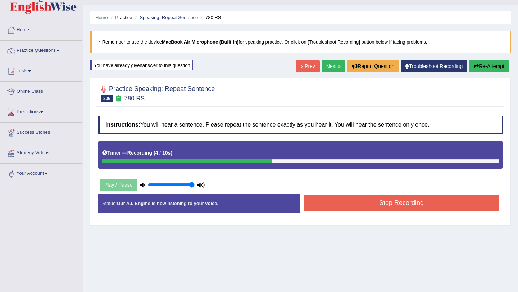
click at [373, 205] on button "Stop Recording" at bounding box center [401, 203] width 195 height 17
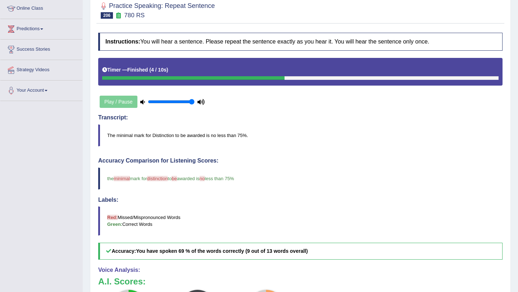
scroll to position [66, 0]
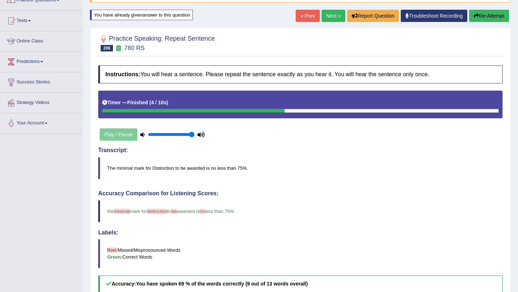
click at [331, 21] on link "Next »" at bounding box center [334, 16] width 24 height 12
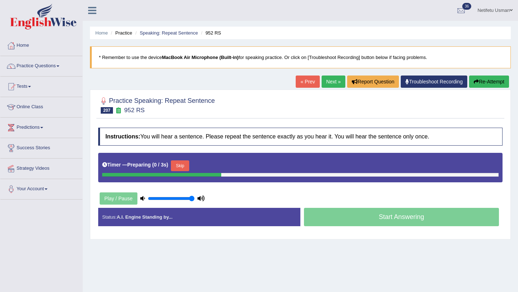
click at [182, 164] on button "Skip" at bounding box center [180, 165] width 18 height 11
click at [209, 165] on button "Skip" at bounding box center [212, 165] width 18 height 11
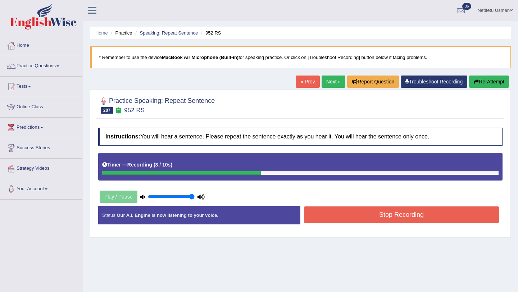
click at [326, 213] on button "Stop Recording" at bounding box center [401, 215] width 195 height 17
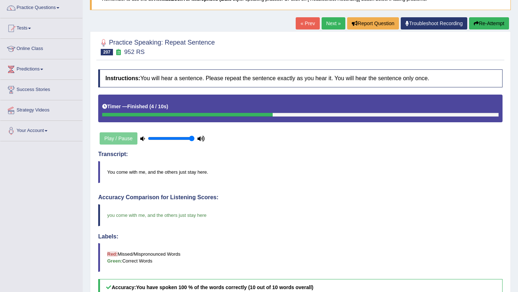
scroll to position [65, 0]
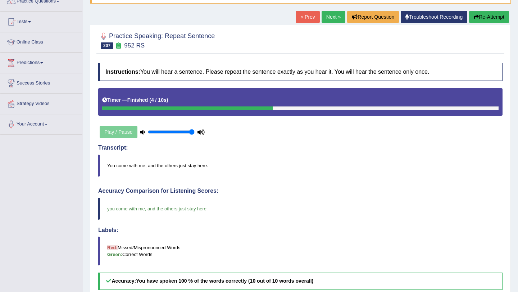
click at [330, 20] on link "Next »" at bounding box center [334, 17] width 24 height 12
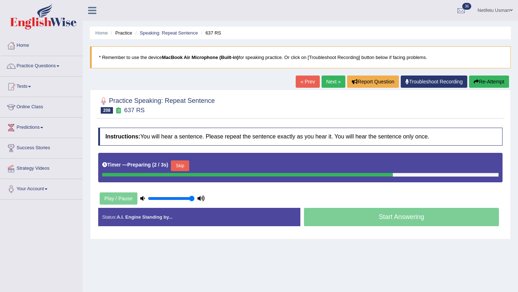
click at [189, 163] on button "Skip" at bounding box center [180, 165] width 18 height 11
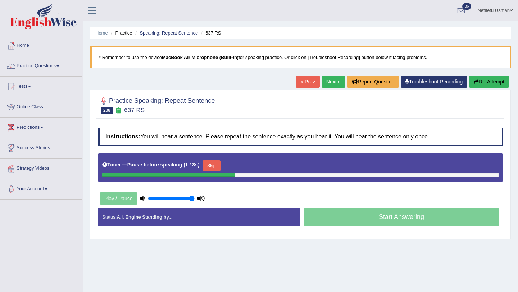
click at [217, 166] on button "Skip" at bounding box center [212, 165] width 18 height 11
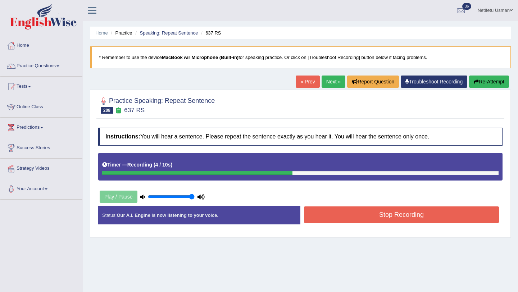
click at [317, 210] on button "Stop Recording" at bounding box center [401, 215] width 195 height 17
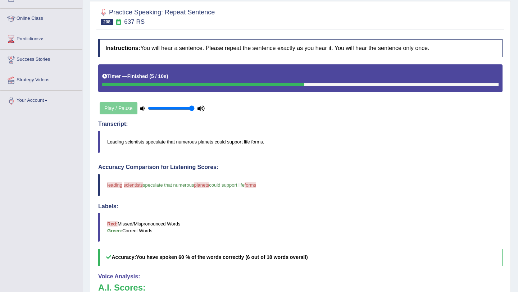
scroll to position [73, 0]
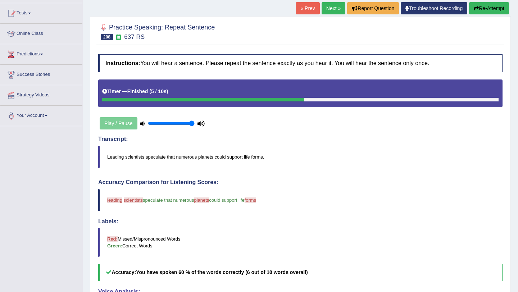
click at [488, 11] on button "Re-Attempt" at bounding box center [489, 8] width 40 height 12
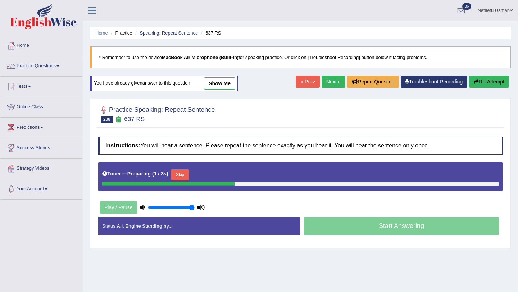
click at [185, 174] on button "Skip" at bounding box center [180, 174] width 18 height 11
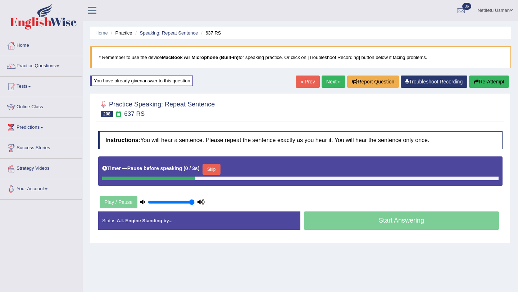
click at [217, 171] on button "Skip" at bounding box center [212, 169] width 18 height 11
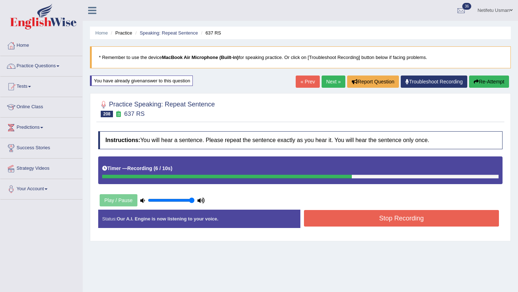
click at [304, 215] on button "Stop Recording" at bounding box center [401, 218] width 195 height 17
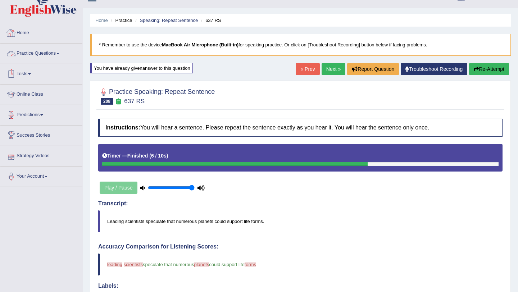
scroll to position [1, 0]
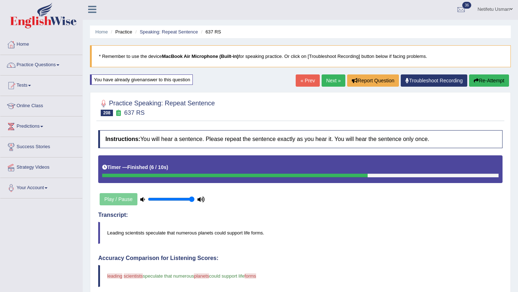
click at [56, 65] on link "Practice Questions" at bounding box center [41, 64] width 82 height 18
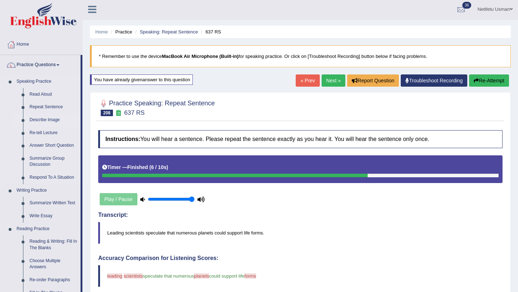
click at [42, 121] on link "Describe Image" at bounding box center [53, 120] width 54 height 13
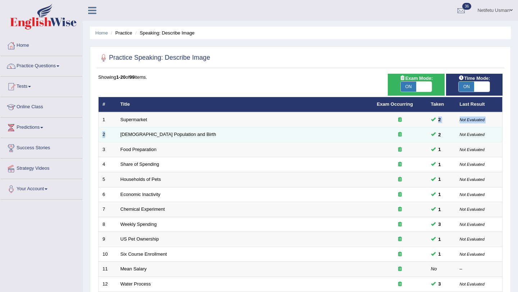
drag, startPoint x: 117, startPoint y: 127, endPoint x: 117, endPoint y: 132, distance: 4.7
click at [117, 132] on tbody "1 Supermarket 2 Not Evaluated 2 [DEMOGRAPHIC_DATA] Population and Birth 2 Not E…" at bounding box center [301, 261] width 404 height 299
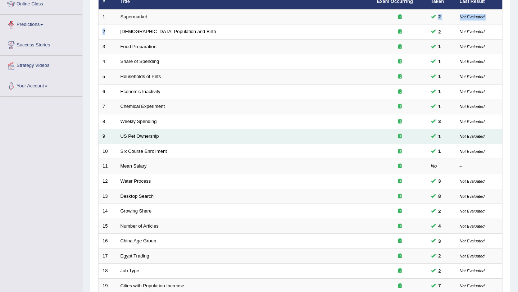
scroll to position [184, 0]
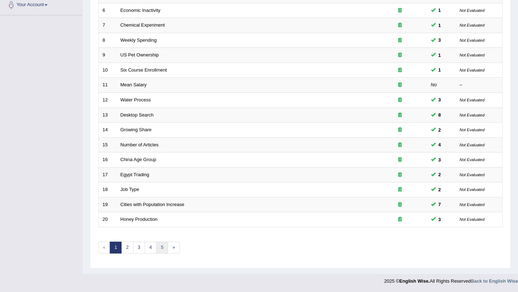
click at [164, 246] on link "5" at bounding box center [162, 248] width 12 height 12
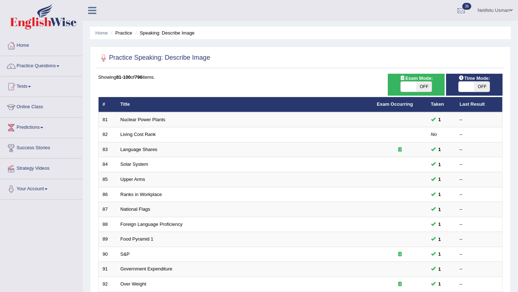
click at [487, 89] on span "OFF" at bounding box center [481, 87] width 15 height 10
checkbox input "true"
click at [418, 84] on body "Toggle navigation Home Practice Questions Speaking Practice Read Aloud Repeat S…" at bounding box center [259, 146] width 518 height 292
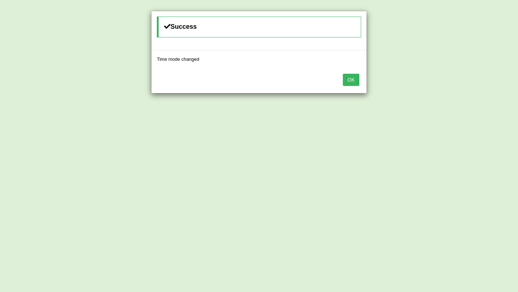
click at [344, 90] on div "OK" at bounding box center [258, 80] width 215 height 25
click at [362, 77] on div "OK" at bounding box center [258, 80] width 215 height 25
click at [354, 79] on button "OK" at bounding box center [351, 80] width 17 height 12
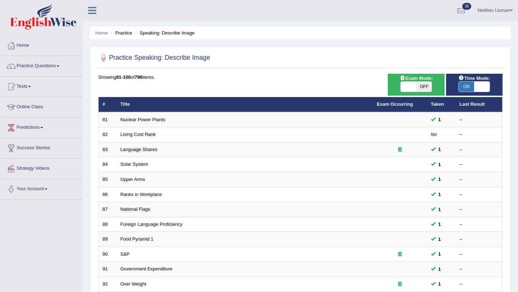
click at [427, 86] on span "OFF" at bounding box center [423, 87] width 15 height 10
checkbox input "true"
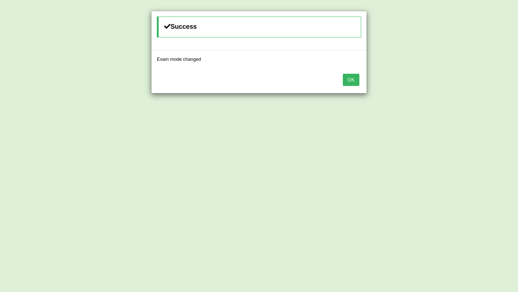
click at [346, 76] on button "OK" at bounding box center [351, 80] width 17 height 12
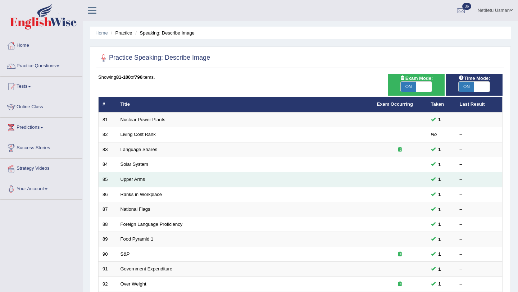
scroll to position [115, 0]
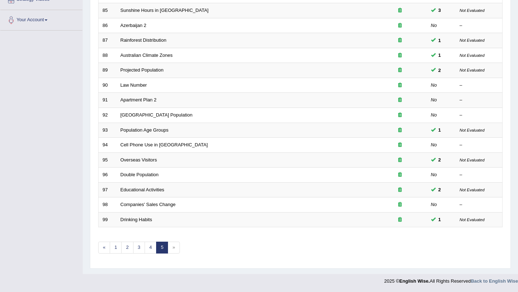
click at [174, 248] on span "»" at bounding box center [174, 248] width 12 height 12
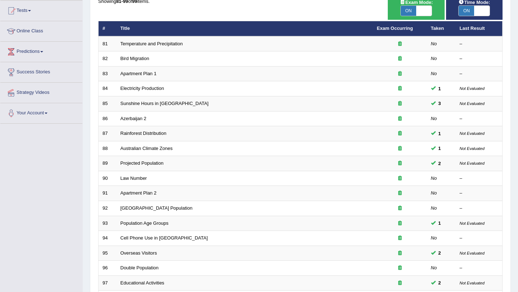
scroll to position [169, 0]
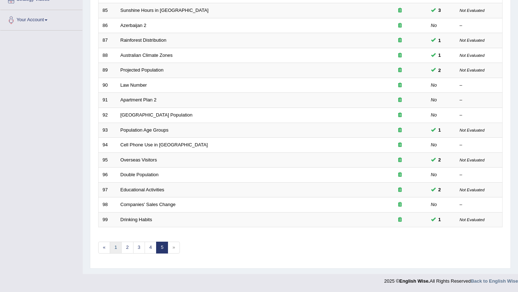
click at [115, 249] on link "1" at bounding box center [116, 248] width 12 height 12
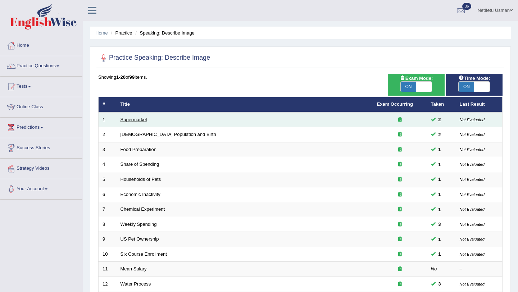
click at [130, 121] on link "Supermarket" at bounding box center [134, 119] width 27 height 5
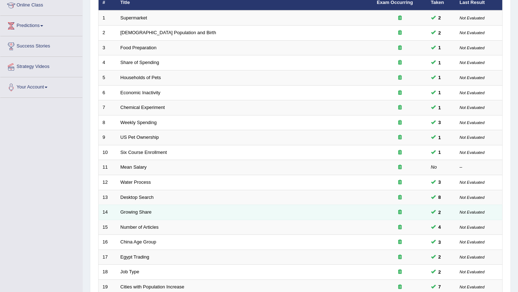
scroll to position [103, 0]
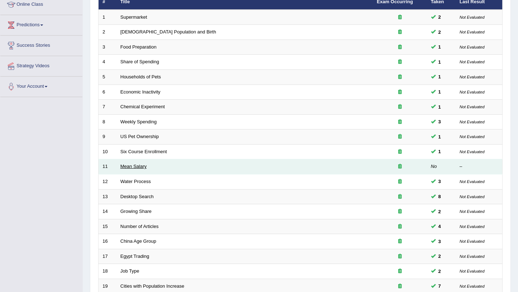
click at [133, 169] on link "Mean Salary" at bounding box center [134, 166] width 26 height 5
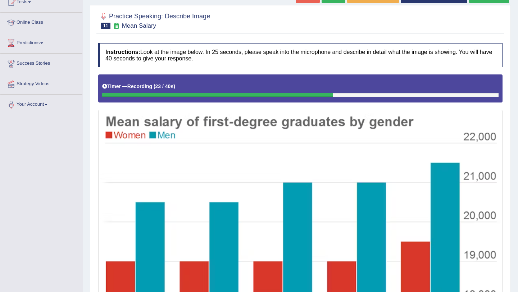
scroll to position [22, 0]
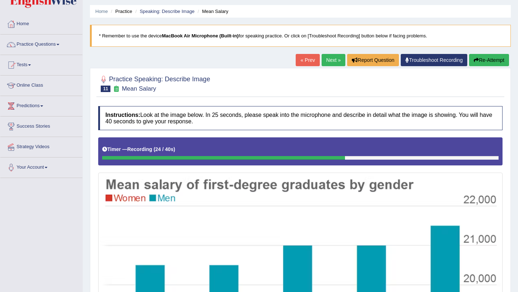
click at [485, 57] on button "Re-Attempt" at bounding box center [489, 60] width 40 height 12
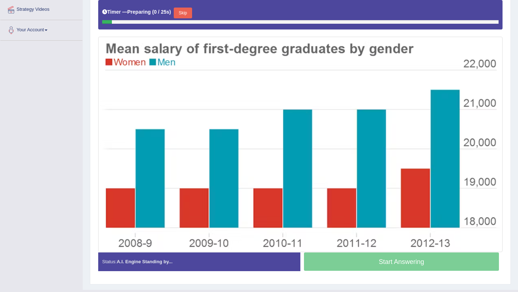
scroll to position [160, 0]
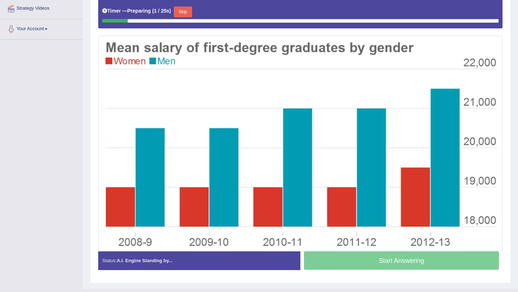
click at [189, 17] on button "Skip" at bounding box center [183, 11] width 18 height 11
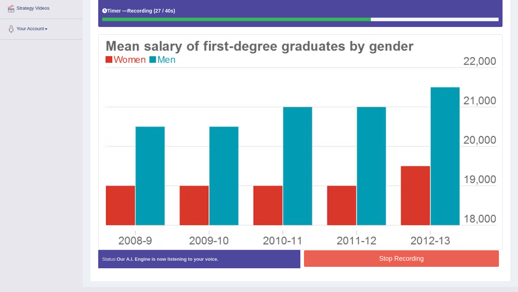
click at [348, 266] on button "Stop Recording" at bounding box center [401, 258] width 195 height 17
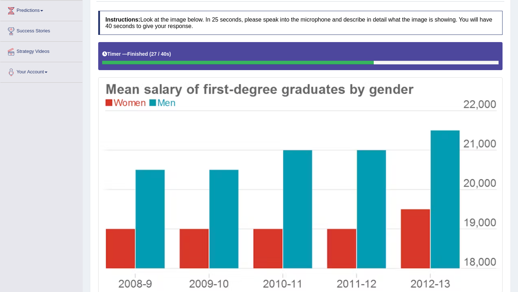
scroll to position [0, 0]
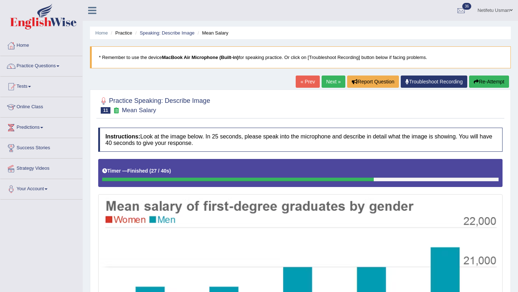
click at [498, 79] on button "Re-Attempt" at bounding box center [489, 82] width 40 height 12
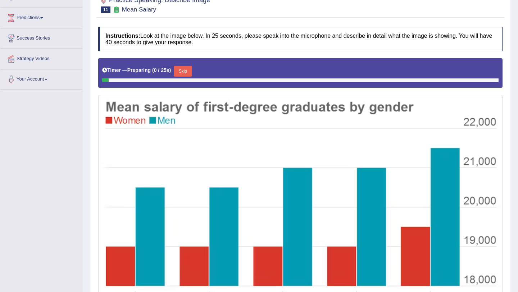
scroll to position [111, 0]
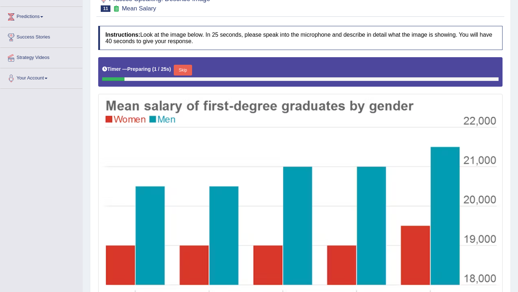
click at [190, 75] on button "Skip" at bounding box center [183, 70] width 18 height 11
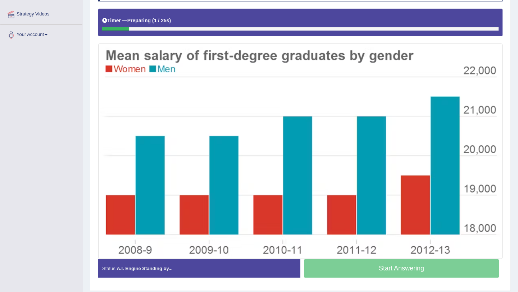
scroll to position [157, 0]
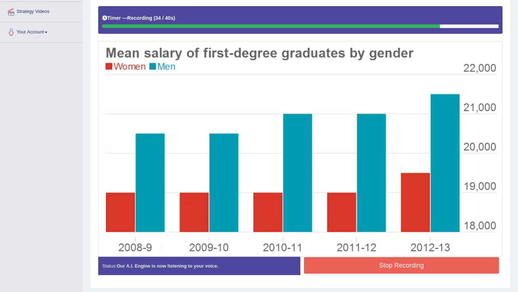
click at [380, 266] on button "Stop Recording" at bounding box center [401, 265] width 195 height 17
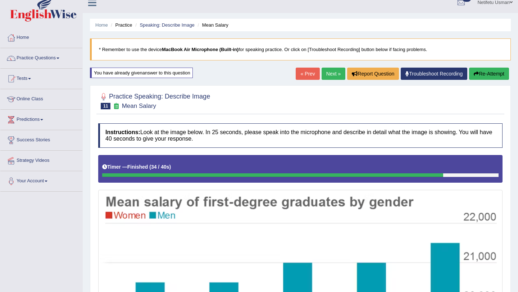
scroll to position [0, 0]
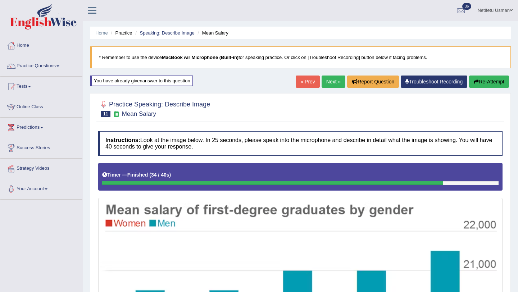
click at [325, 83] on link "Next »" at bounding box center [334, 82] width 24 height 12
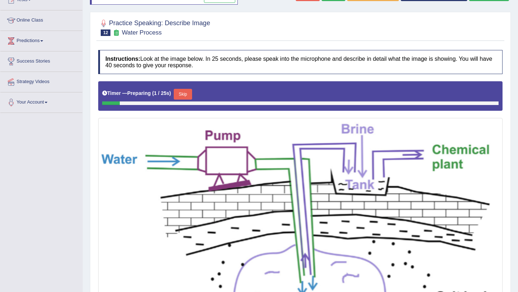
scroll to position [96, 0]
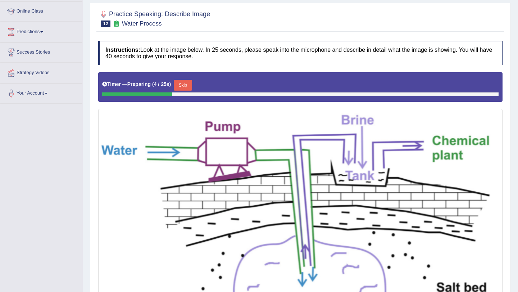
click at [187, 90] on button "Skip" at bounding box center [183, 85] width 18 height 11
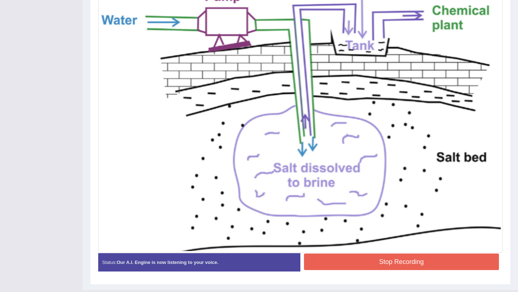
scroll to position [235, 0]
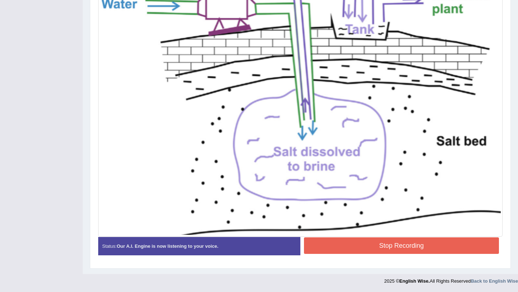
click at [325, 246] on button "Stop Recording" at bounding box center [401, 245] width 195 height 17
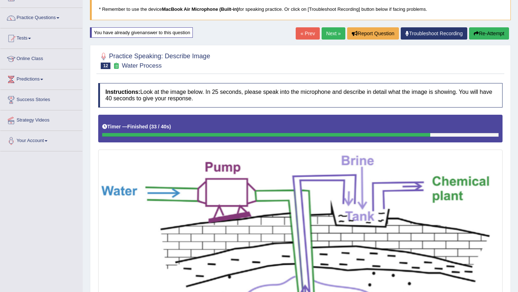
scroll to position [0, 0]
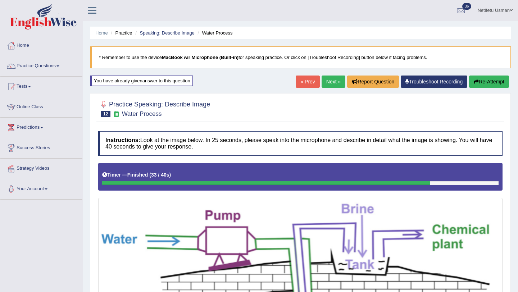
click at [323, 83] on link "Next »" at bounding box center [334, 82] width 24 height 12
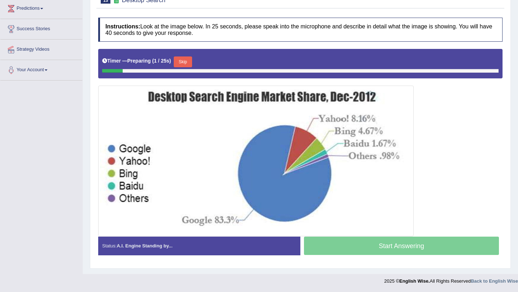
scroll to position [99, 0]
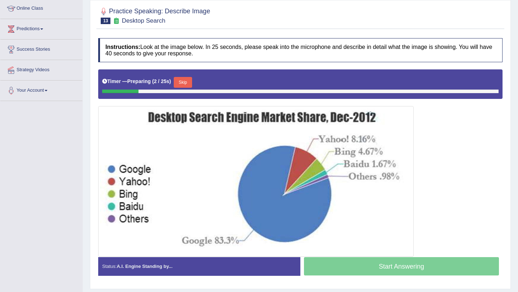
click at [190, 82] on button "Skip" at bounding box center [183, 82] width 18 height 11
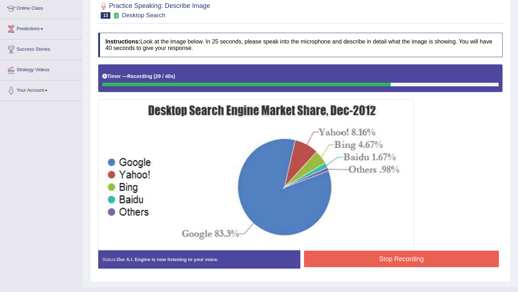
click at [336, 262] on button "Stop Recording" at bounding box center [401, 259] width 195 height 17
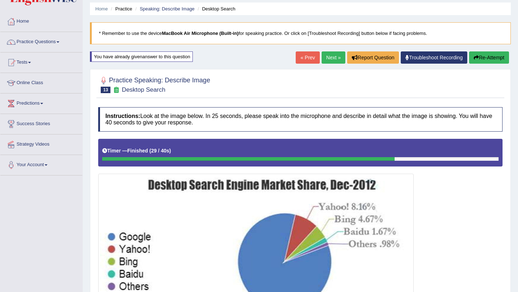
scroll to position [9, 0]
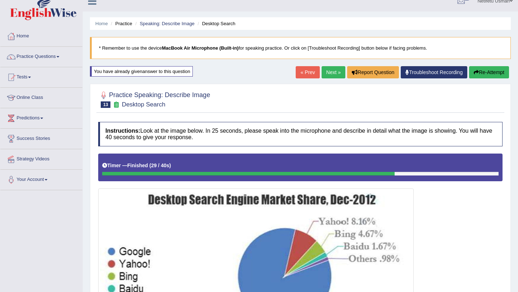
click at [322, 72] on link "Next »" at bounding box center [334, 72] width 24 height 12
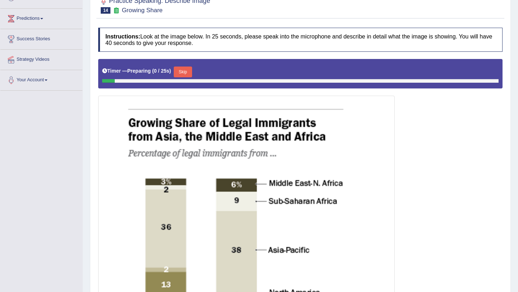
scroll to position [123, 0]
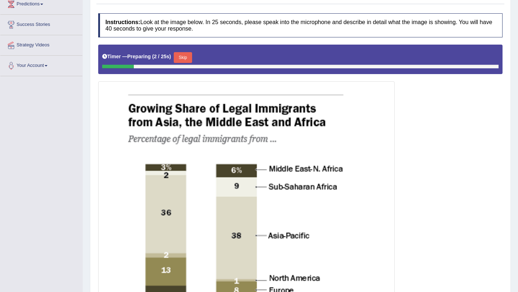
click at [186, 59] on button "Skip" at bounding box center [183, 57] width 18 height 11
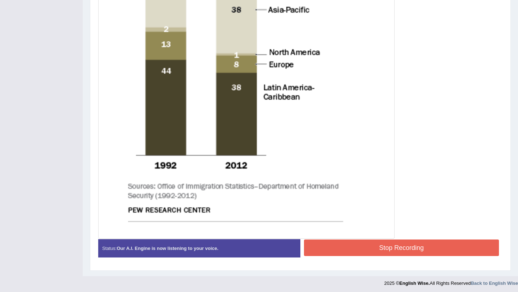
scroll to position [345, 0]
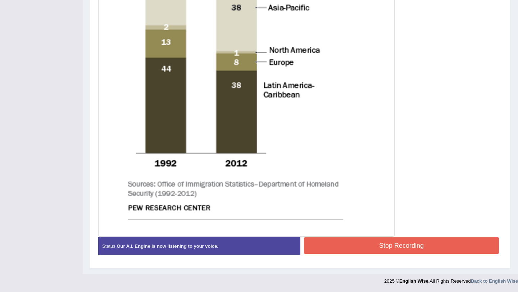
click at [385, 250] on button "Stop Recording" at bounding box center [401, 245] width 195 height 17
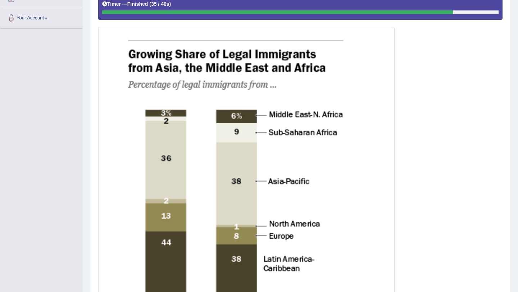
scroll to position [49, 0]
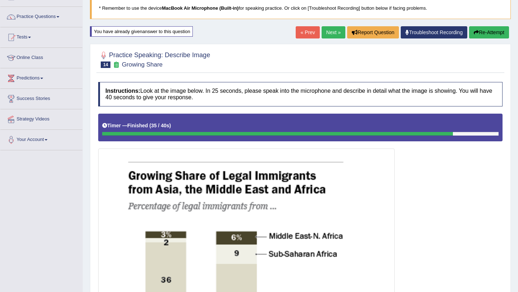
click at [329, 32] on link "Next »" at bounding box center [334, 32] width 24 height 12
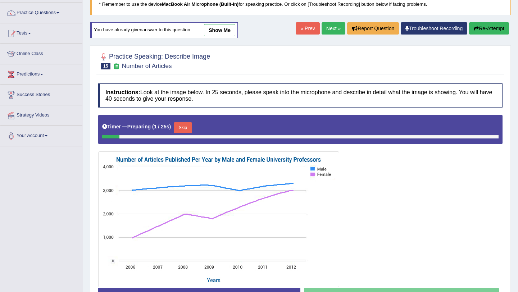
scroll to position [104, 0]
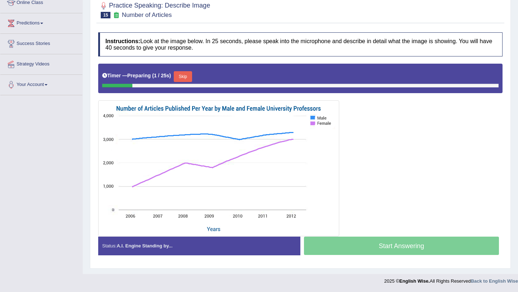
click at [186, 76] on button "Skip" at bounding box center [183, 76] width 18 height 11
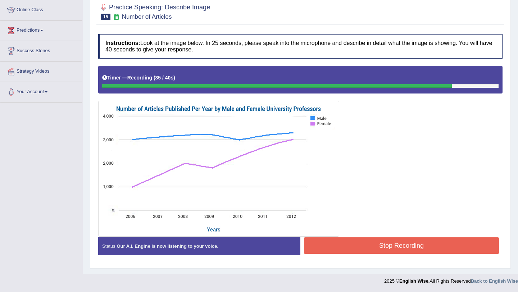
click at [341, 248] on button "Stop Recording" at bounding box center [401, 245] width 195 height 17
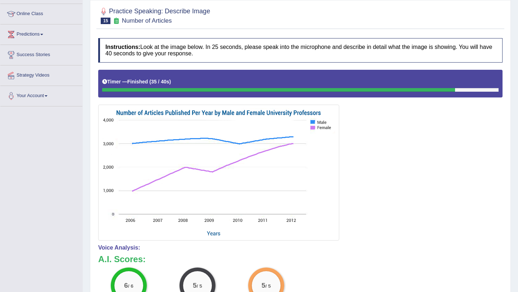
scroll to position [0, 0]
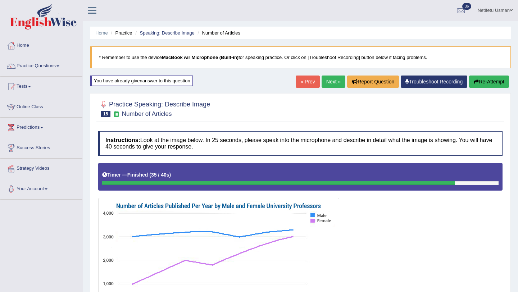
click at [324, 85] on link "Next »" at bounding box center [334, 82] width 24 height 12
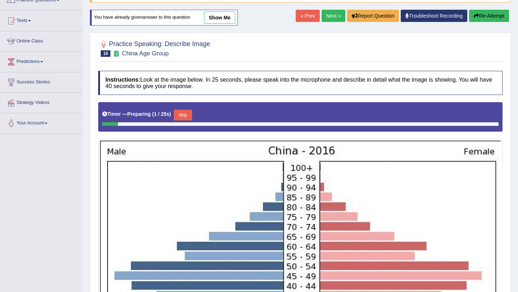
scroll to position [68, 0]
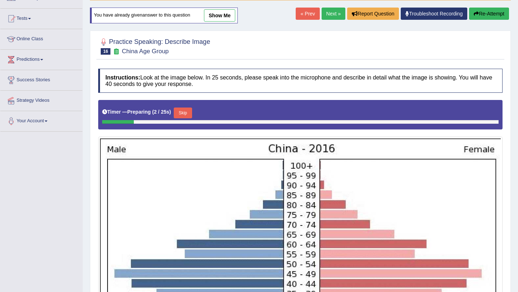
click at [184, 113] on button "Skip" at bounding box center [183, 113] width 18 height 11
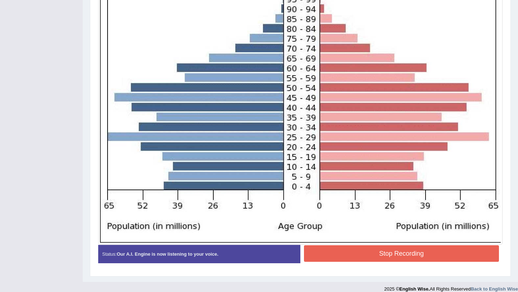
scroll to position [245, 0]
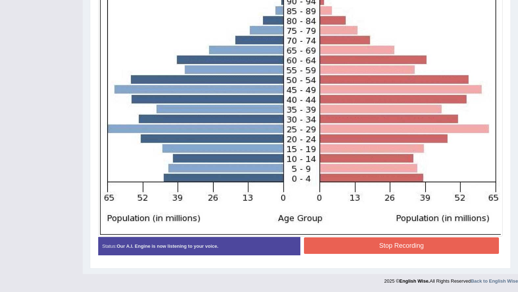
click at [342, 248] on button "Stop Recording" at bounding box center [401, 245] width 195 height 17
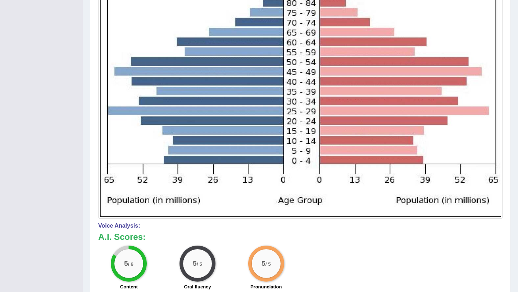
scroll to position [0, 0]
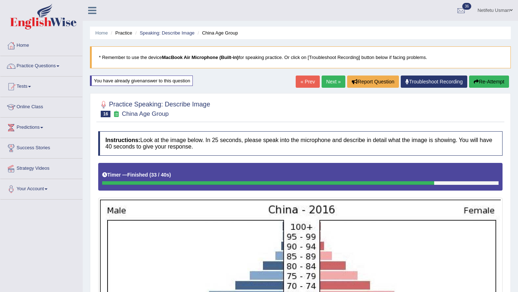
click at [326, 85] on link "Next »" at bounding box center [334, 82] width 24 height 12
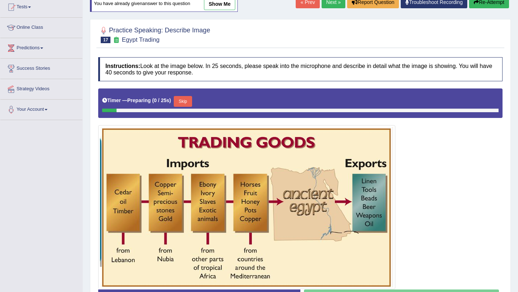
scroll to position [132, 0]
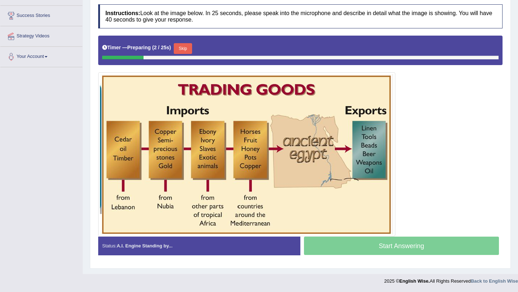
click at [186, 54] on button "Skip" at bounding box center [183, 48] width 18 height 11
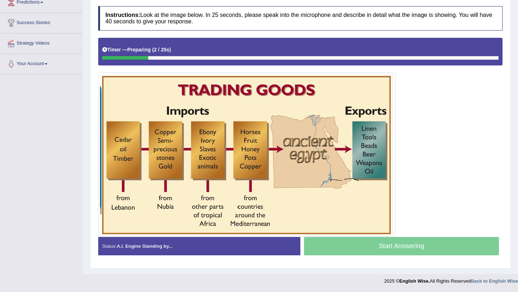
scroll to position [125, 0]
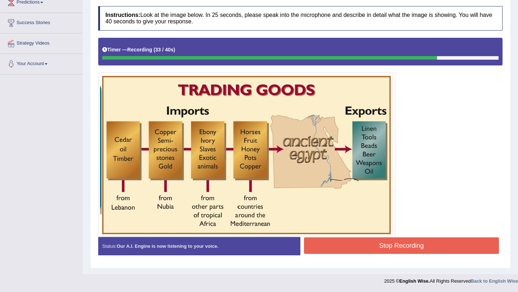
click at [373, 242] on button "Stop Recording" at bounding box center [401, 245] width 195 height 17
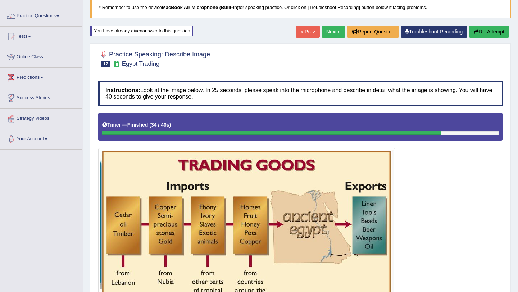
scroll to position [50, 0]
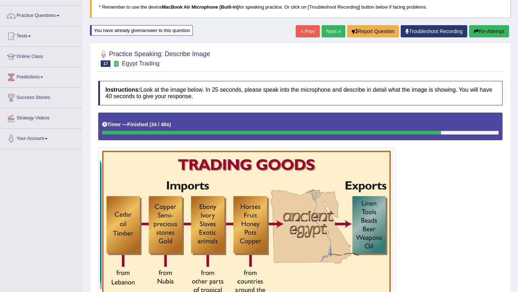
click at [327, 28] on link "Next »" at bounding box center [334, 31] width 24 height 12
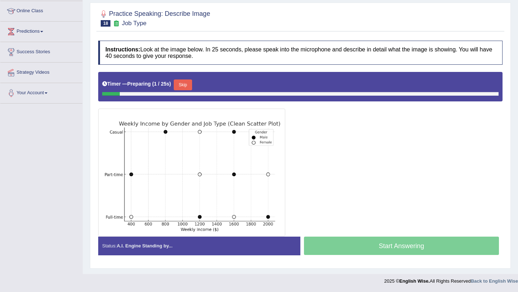
click at [183, 86] on button "Skip" at bounding box center [183, 85] width 18 height 11
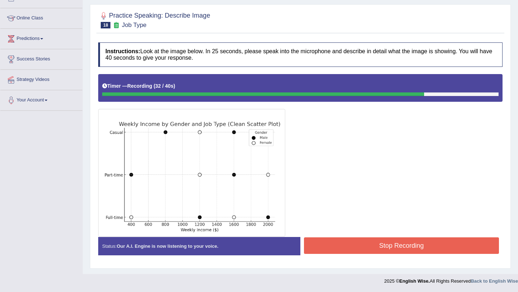
click at [390, 248] on button "Stop Recording" at bounding box center [401, 245] width 195 height 17
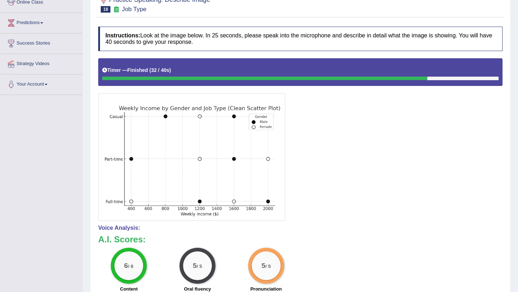
scroll to position [0, 0]
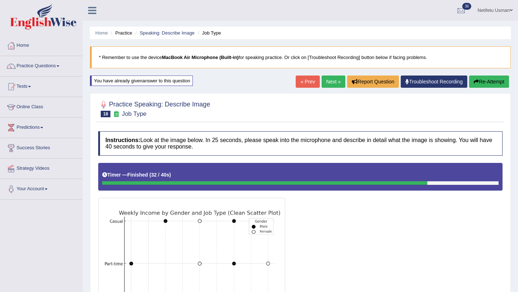
click at [327, 82] on link "Next »" at bounding box center [334, 82] width 24 height 12
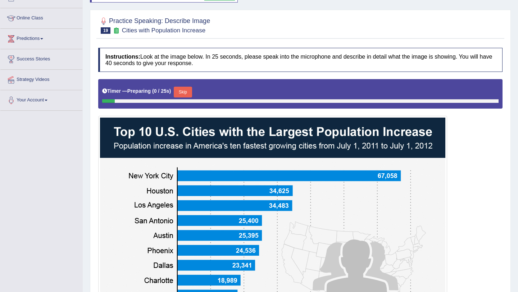
scroll to position [113, 0]
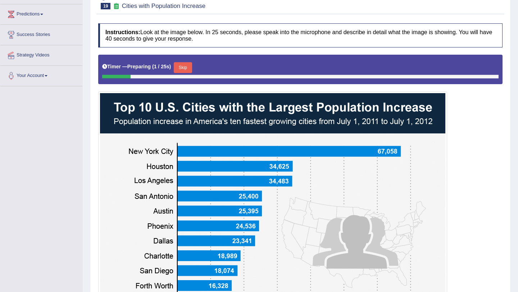
click at [188, 69] on button "Skip" at bounding box center [183, 67] width 18 height 11
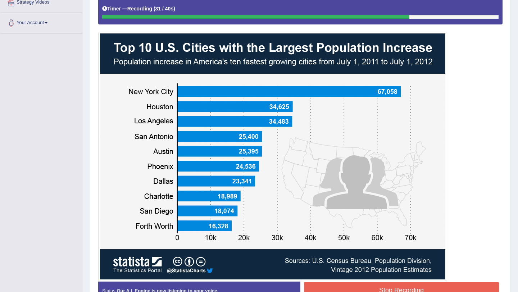
scroll to position [211, 0]
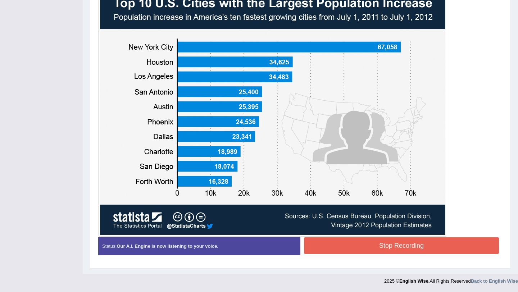
click at [343, 250] on button "Stop Recording" at bounding box center [401, 245] width 195 height 17
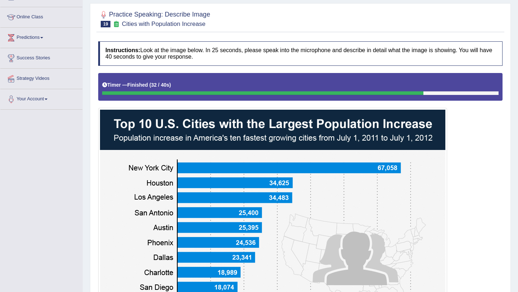
scroll to position [62, 0]
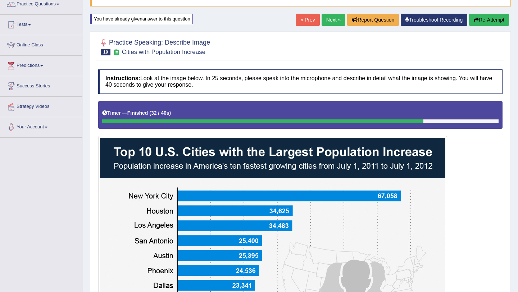
click at [332, 18] on link "Next »" at bounding box center [334, 20] width 24 height 12
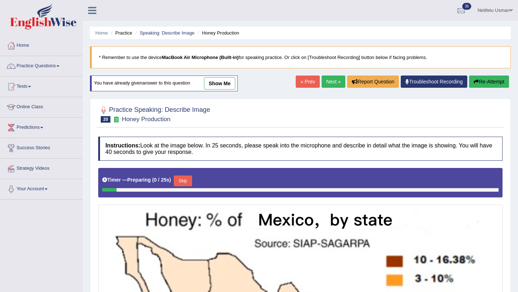
click at [187, 176] on button "Skip" at bounding box center [183, 181] width 18 height 11
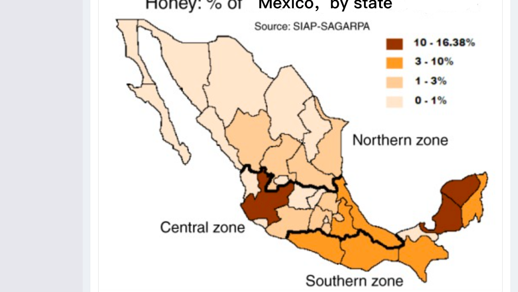
scroll to position [225, 0]
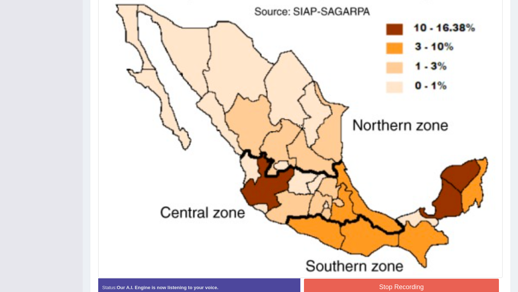
click at [337, 292] on button "Stop Recording" at bounding box center [401, 287] width 195 height 17
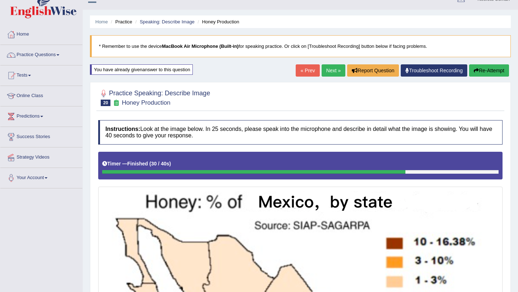
scroll to position [0, 0]
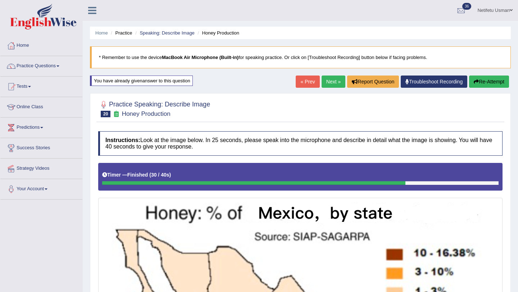
click at [326, 83] on link "Next »" at bounding box center [334, 82] width 24 height 12
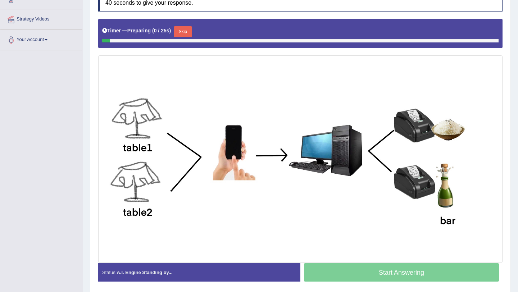
scroll to position [159, 0]
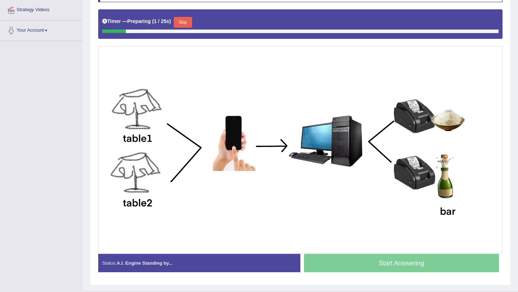
click at [186, 25] on button "Skip" at bounding box center [183, 22] width 18 height 11
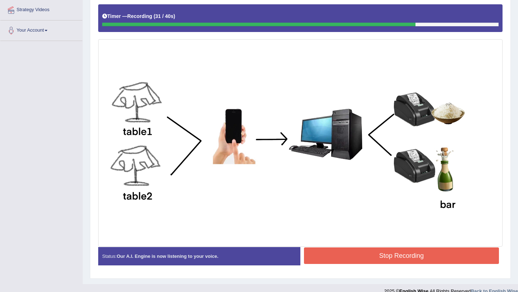
click at [328, 257] on button "Stop Recording" at bounding box center [401, 256] width 195 height 17
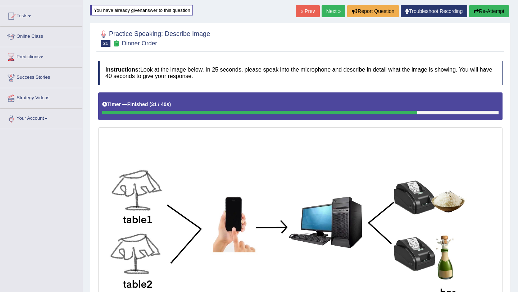
scroll to position [49, 0]
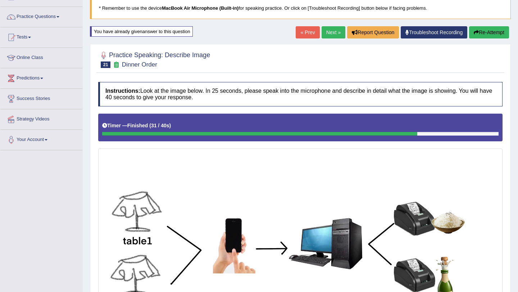
click at [329, 32] on link "Next »" at bounding box center [334, 32] width 24 height 12
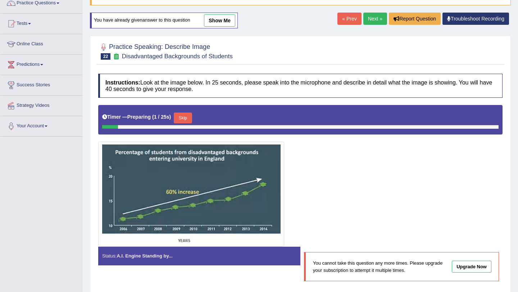
scroll to position [48, 0]
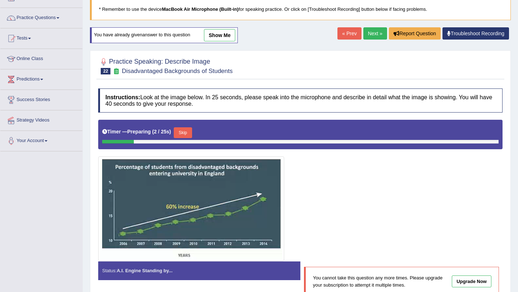
click at [186, 133] on button "Skip" at bounding box center [183, 132] width 18 height 11
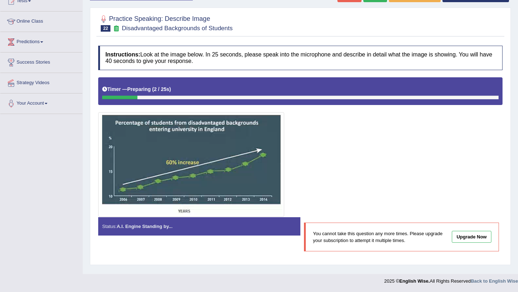
scroll to position [88, 0]
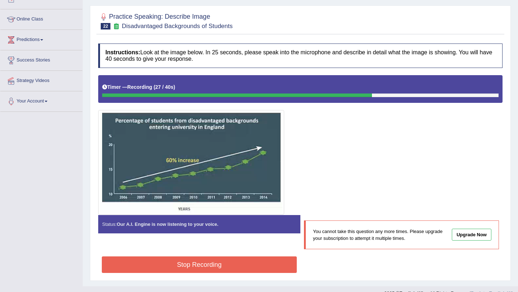
click at [230, 267] on button "Stop Recording" at bounding box center [199, 265] width 195 height 17
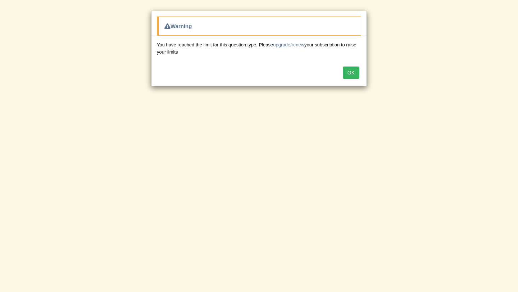
scroll to position [125, 0]
click at [355, 66] on div "OK" at bounding box center [258, 73] width 215 height 25
click at [354, 69] on button "OK" at bounding box center [351, 73] width 17 height 12
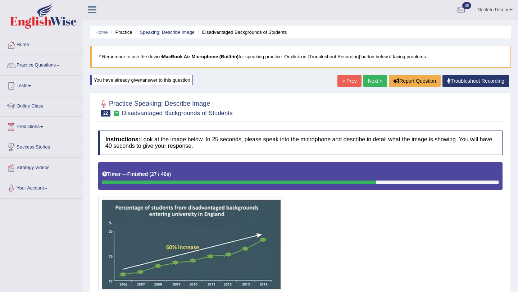
scroll to position [0, 0]
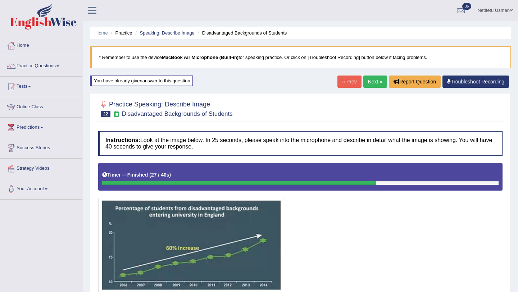
click at [369, 84] on link "Next »" at bounding box center [375, 82] width 24 height 12
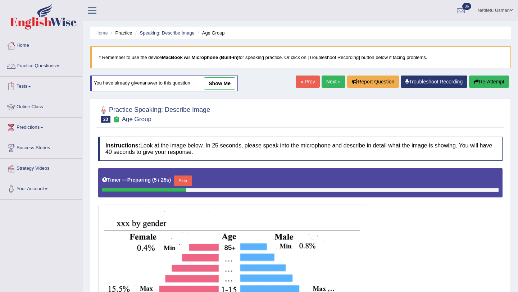
click at [60, 66] on link "Practice Questions" at bounding box center [41, 65] width 82 height 18
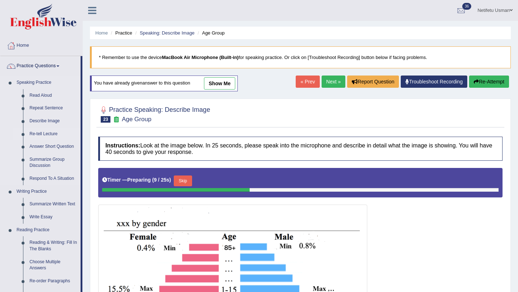
click at [46, 135] on link "Re-tell Lecture" at bounding box center [53, 134] width 54 height 13
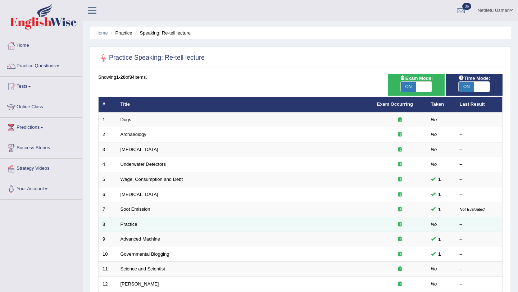
scroll to position [184, 0]
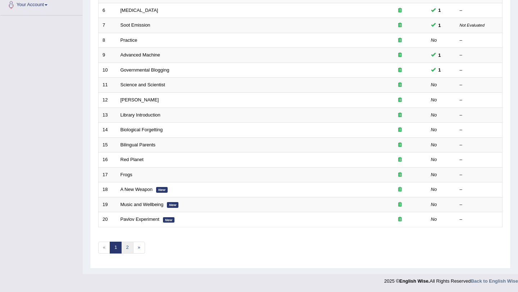
click at [125, 249] on link "2" at bounding box center [127, 248] width 12 height 12
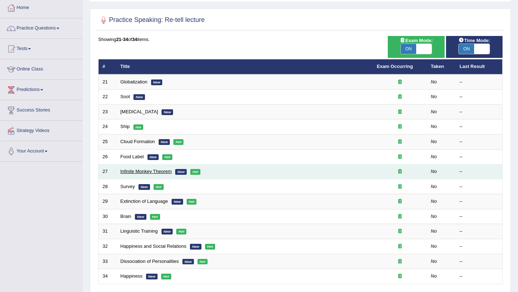
scroll to position [36, 0]
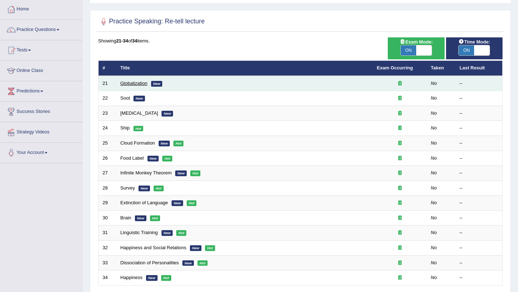
click at [130, 84] on link "Globalization" at bounding box center [134, 83] width 27 height 5
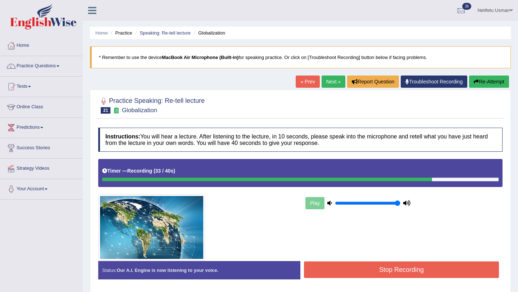
click at [316, 267] on button "Stop Recording" at bounding box center [401, 270] width 195 height 17
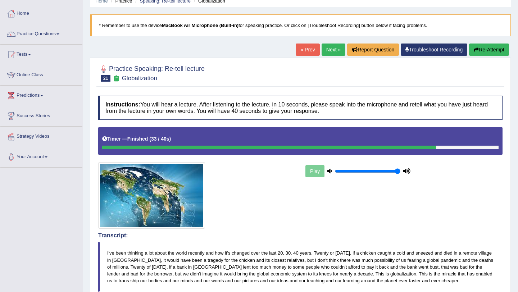
scroll to position [25, 0]
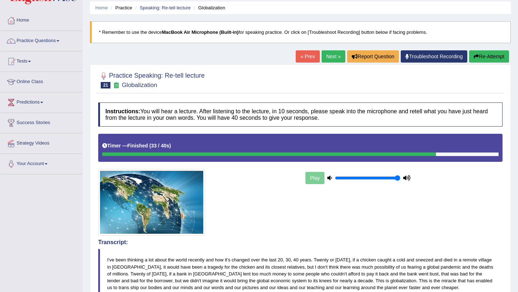
click at [329, 55] on link "Next »" at bounding box center [334, 56] width 24 height 12
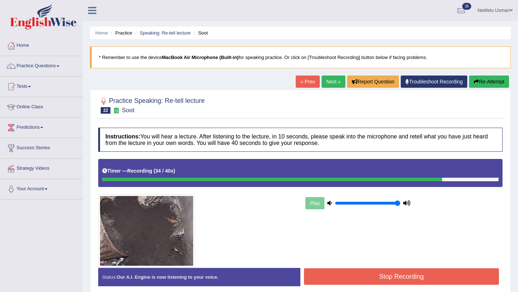
click at [372, 278] on button "Stop Recording" at bounding box center [401, 276] width 195 height 17
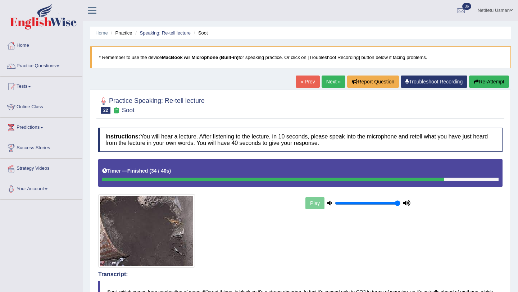
click at [327, 82] on link "Next »" at bounding box center [334, 82] width 24 height 12
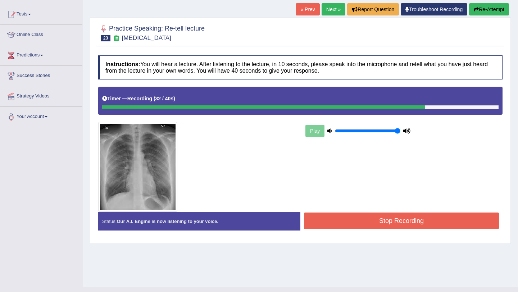
scroll to position [77, 0]
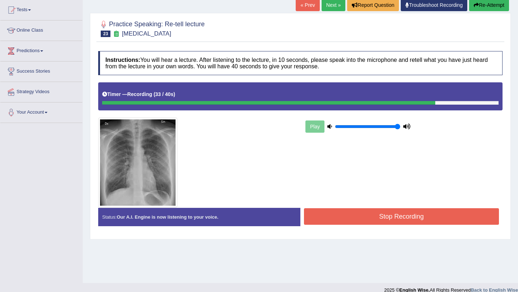
click at [413, 213] on button "Stop Recording" at bounding box center [401, 216] width 195 height 17
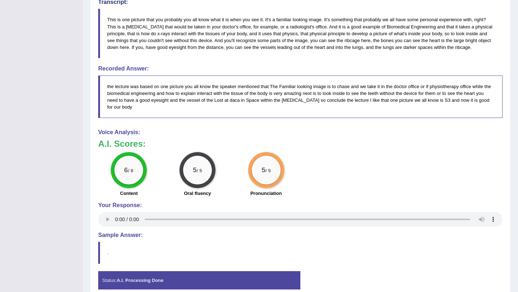
scroll to position [323, 0]
